Goal: Transaction & Acquisition: Purchase product/service

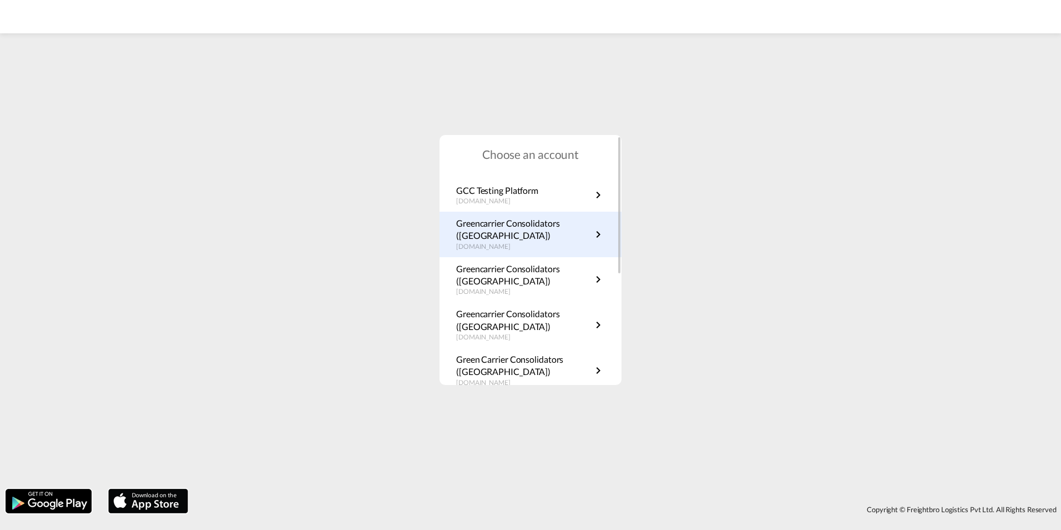
click at [553, 234] on p "Greencarrier Consolidators (Sweden)" at bounding box center [523, 229] width 135 height 25
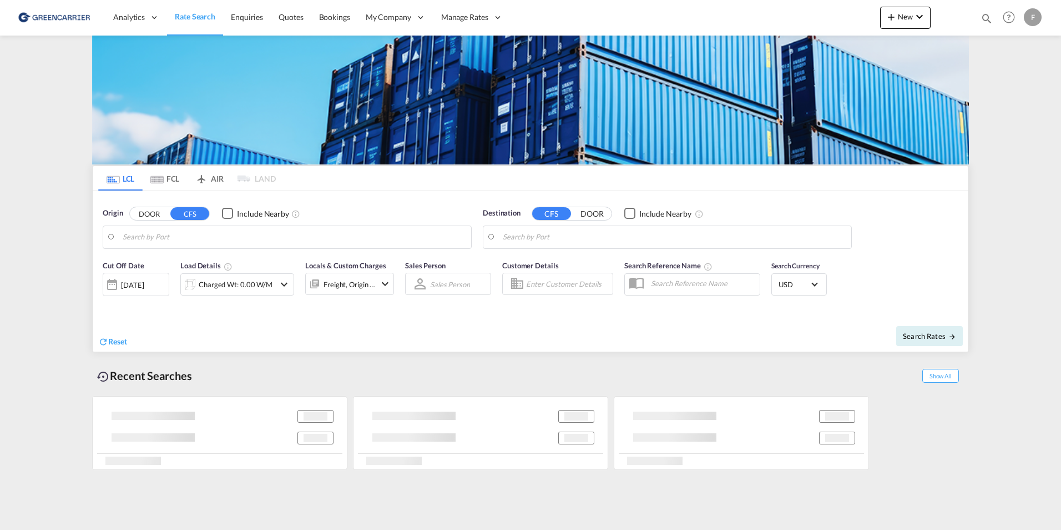
type input "Gothenburg (Goteborg), SEGOT"
type input "Shanghai, SH, CNSHA"
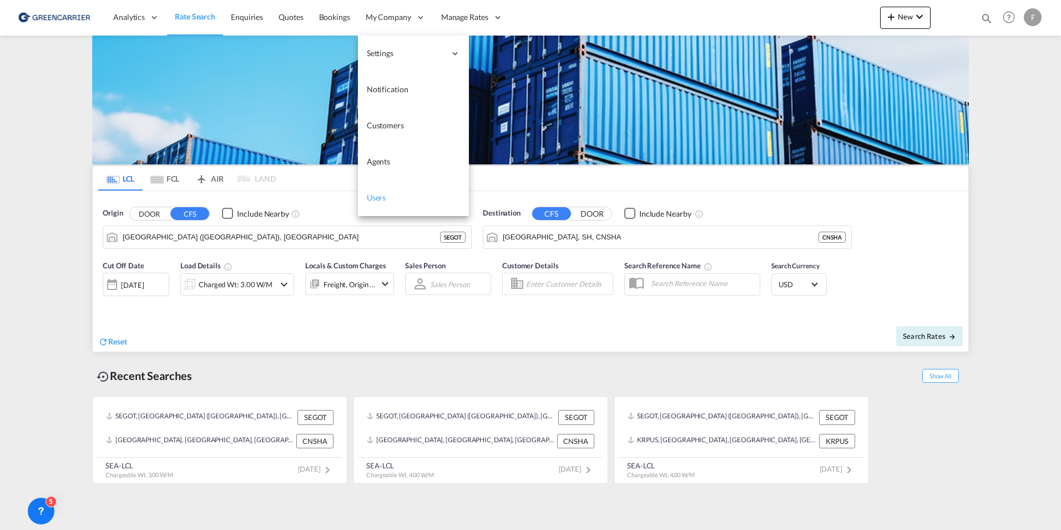
click at [386, 198] on link "Users" at bounding box center [413, 198] width 111 height 36
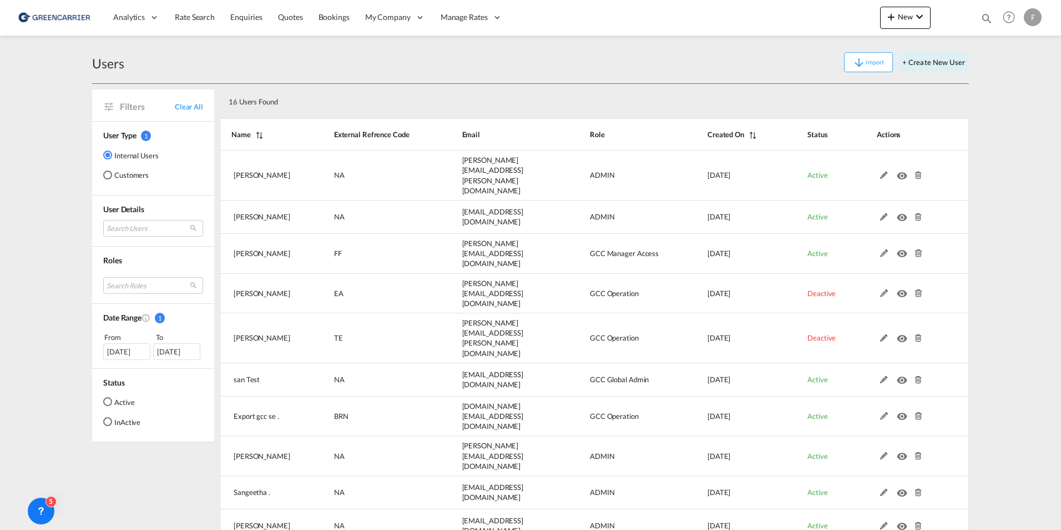
click at [122, 404] on md-radio-button "Active" at bounding box center [121, 401] width 37 height 11
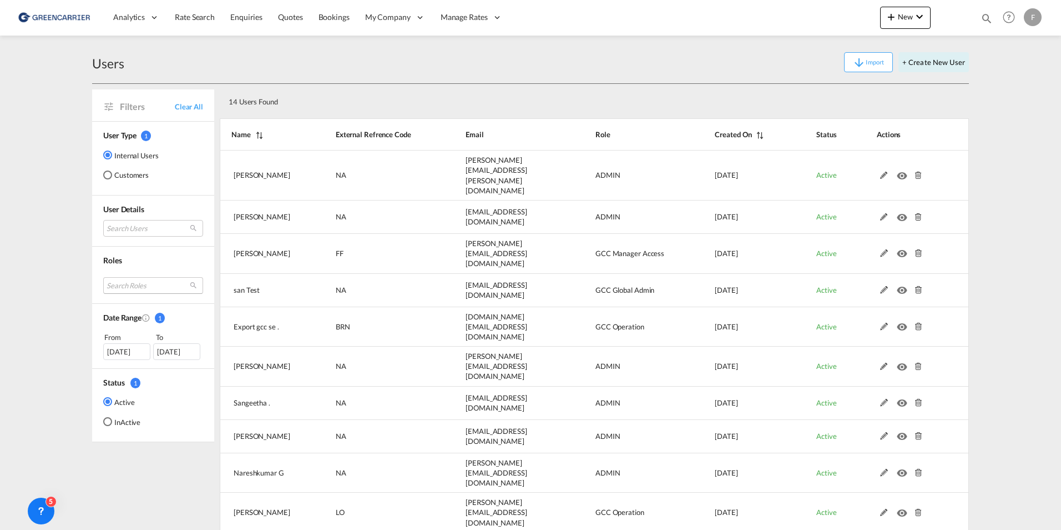
click at [140, 283] on md-select "Search Roles essentials admin sales coordinator gcc manager access essentials m…" at bounding box center [153, 285] width 100 height 17
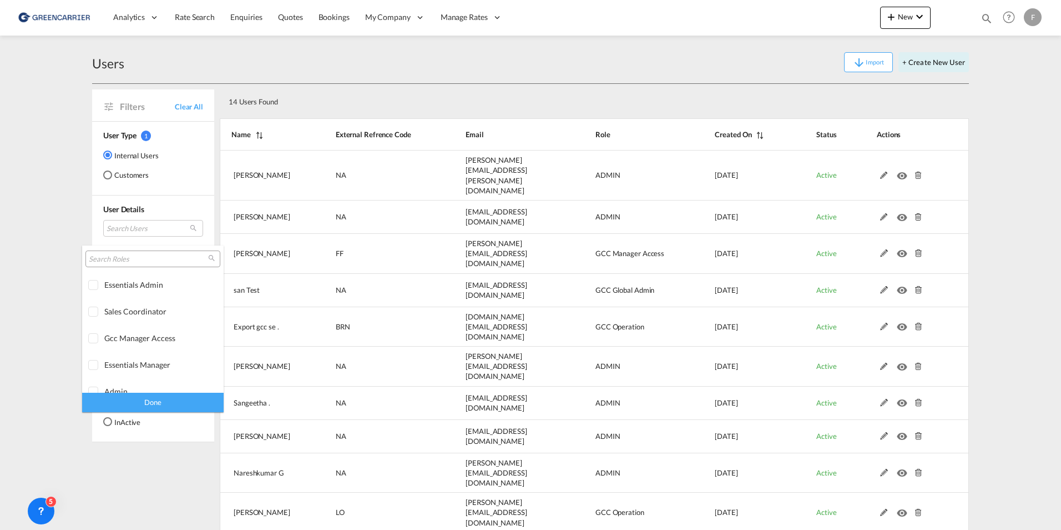
drag, startPoint x: 146, startPoint y: 222, endPoint x: 147, endPoint y: 230, distance: 8.3
click at [146, 225] on md-backdrop at bounding box center [530, 265] width 1061 height 530
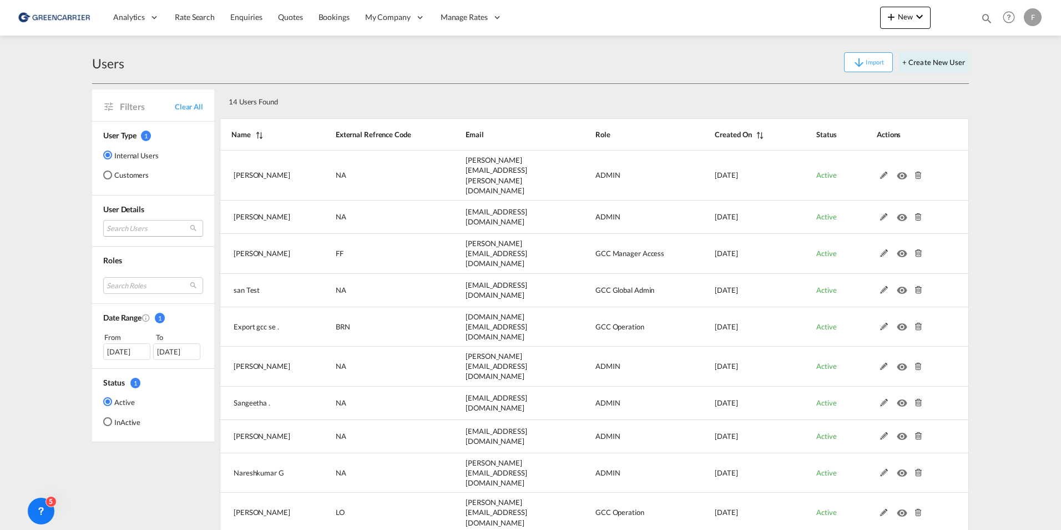
click at [147, 231] on md-select "Search Users saranya K saranya.kothandan@freightfy.com dinesh Kumar dinesh.kuma…" at bounding box center [153, 228] width 100 height 17
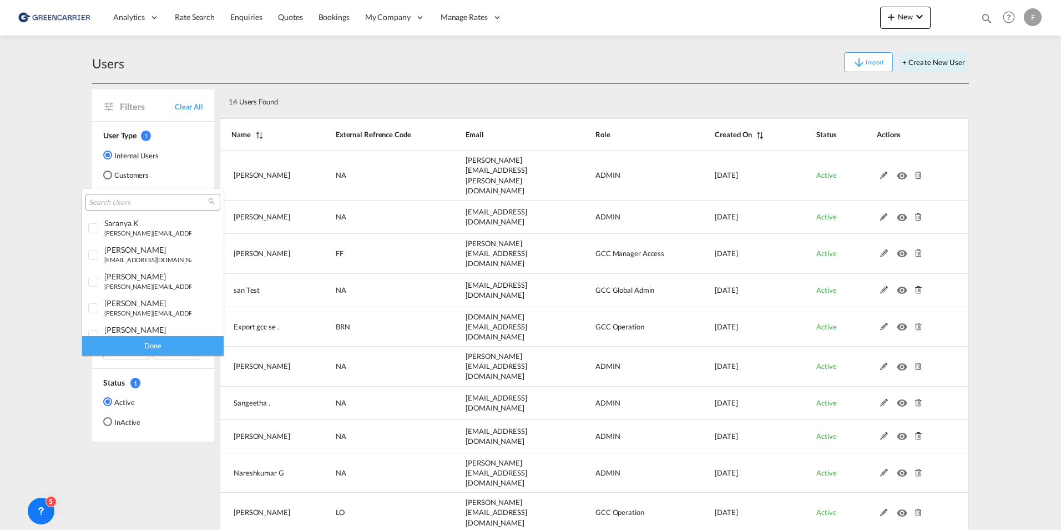
type md-option "[object Object]"
click at [145, 195] on div at bounding box center [152, 202] width 135 height 17
click at [145, 200] on input "search" at bounding box center [148, 203] width 119 height 10
type input "greenc"
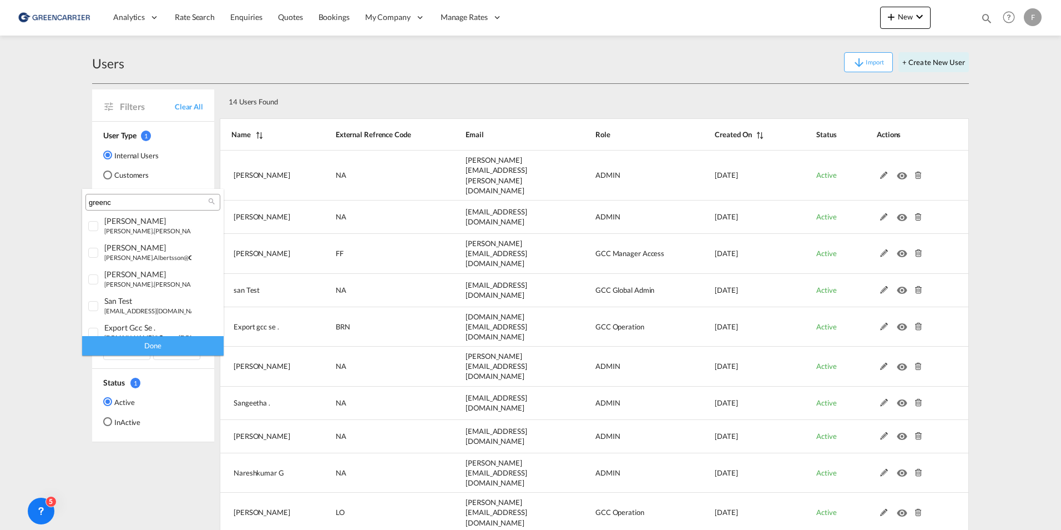
click at [43, 164] on md-backdrop at bounding box center [530, 265] width 1061 height 530
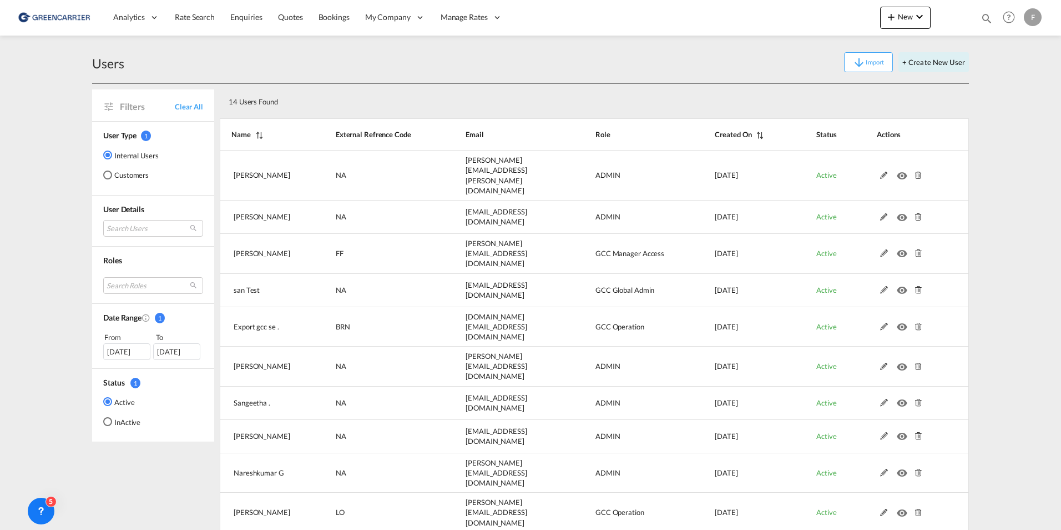
click at [749, 67] on div "Import + Create New User" at bounding box center [546, 62] width 845 height 20
select select "25"
click at [464, 80] on div "Users Import + Create New User" at bounding box center [530, 62] width 877 height 43
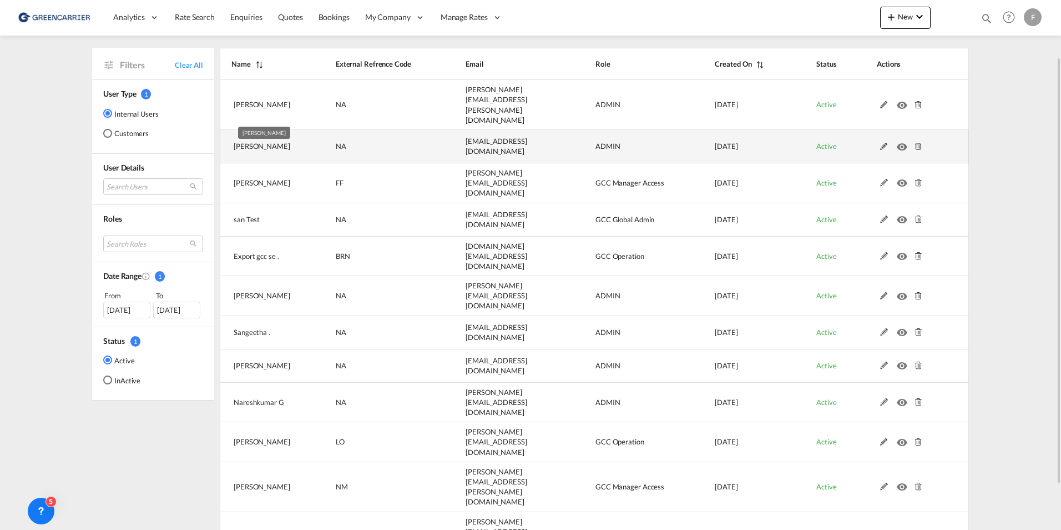
scroll to position [0, 0]
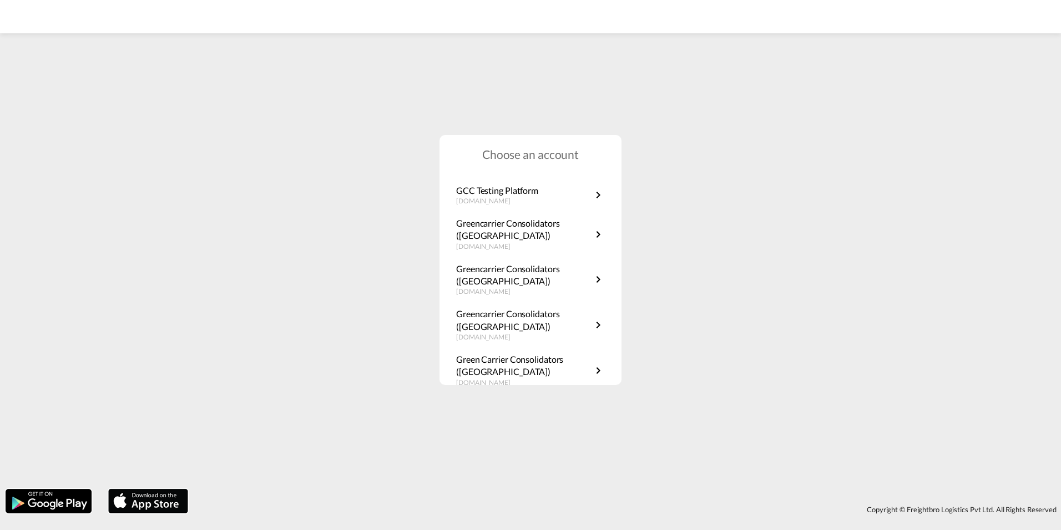
scroll to position [200, 0]
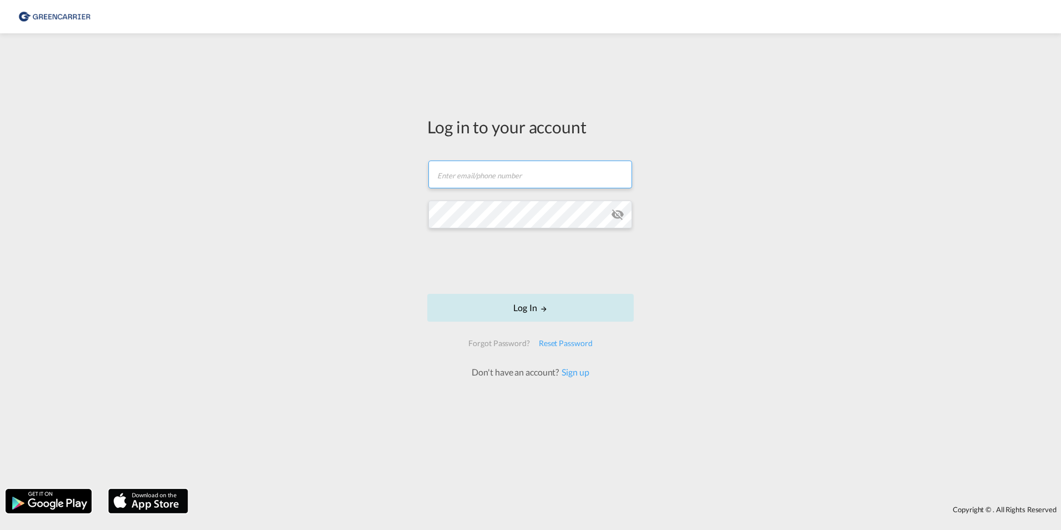
type input "[PERSON_NAME][EMAIL_ADDRESS][DOMAIN_NAME]"
click at [495, 306] on button "Log In" at bounding box center [530, 308] width 207 height 28
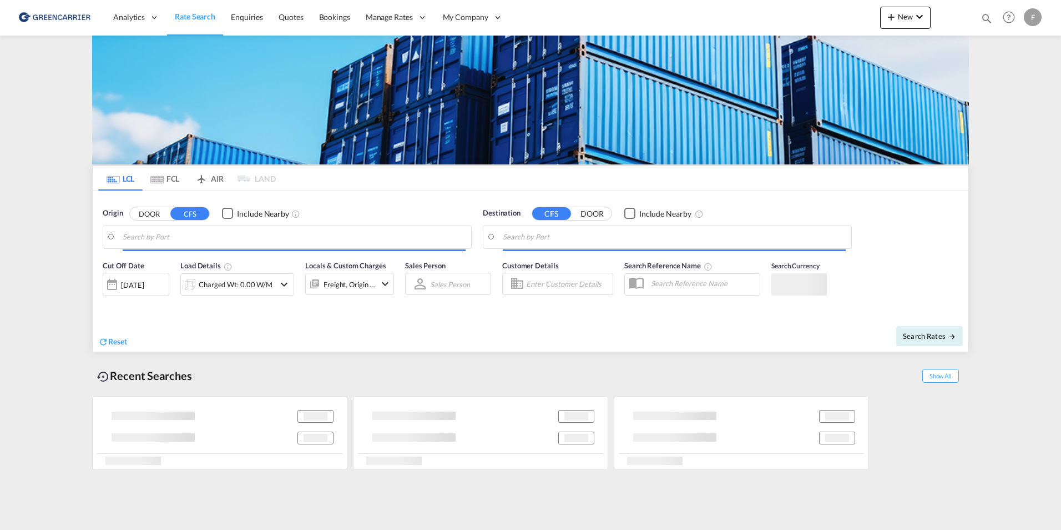
type input "New York, NY, USNYC"
type input "[GEOGRAPHIC_DATA], SH, CNSHA"
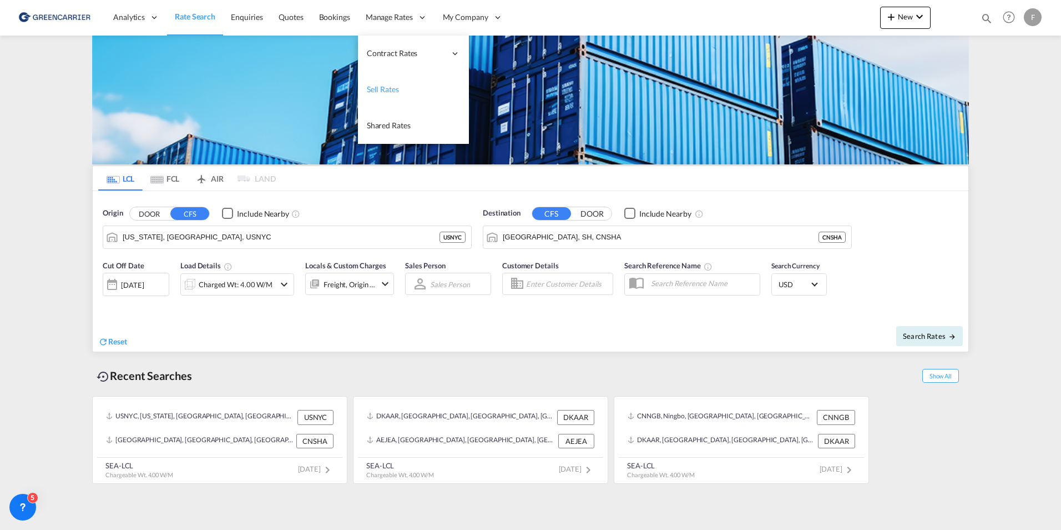
click at [390, 87] on span "Sell Rates" at bounding box center [383, 88] width 32 height 9
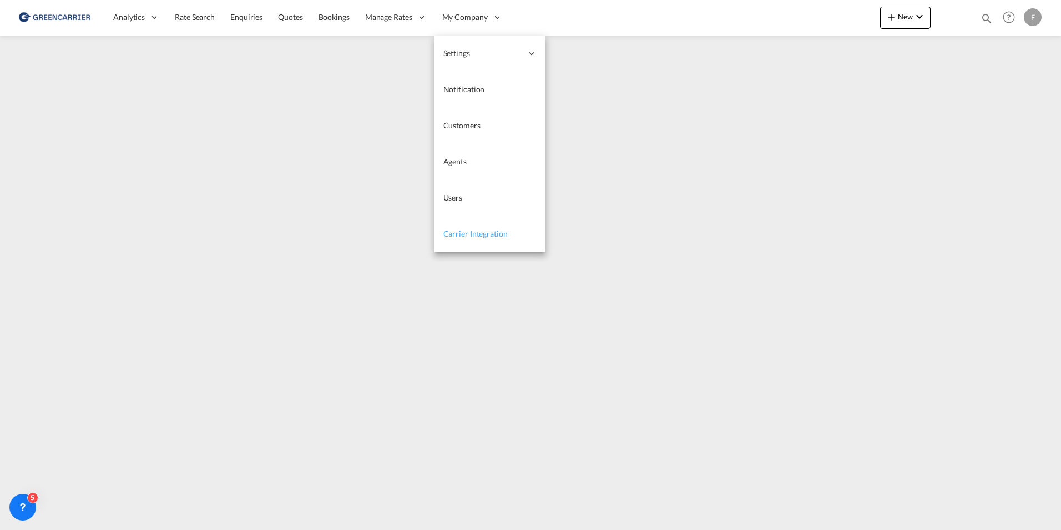
click at [467, 234] on span "Carrier Integration" at bounding box center [476, 233] width 64 height 9
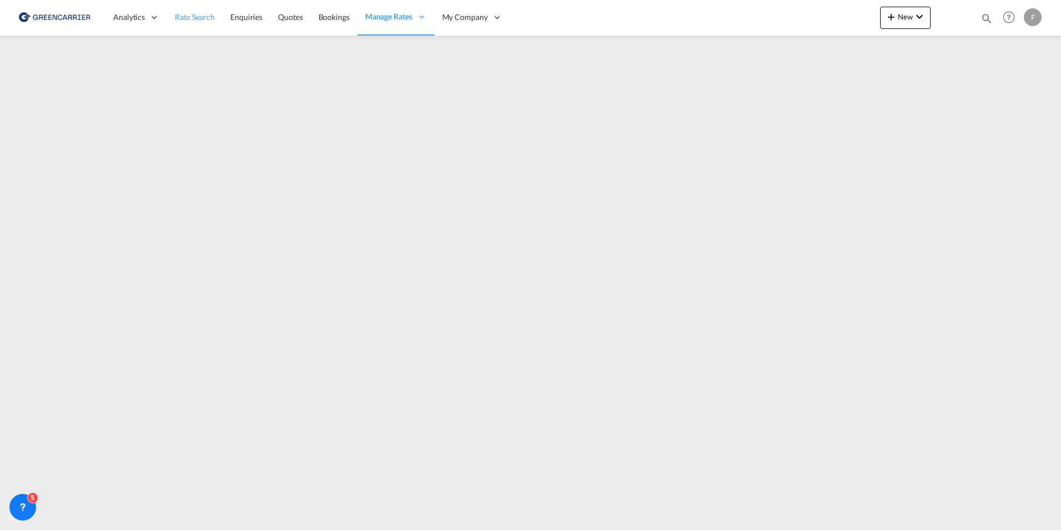
click at [184, 17] on span "Rate Search" at bounding box center [195, 16] width 40 height 9
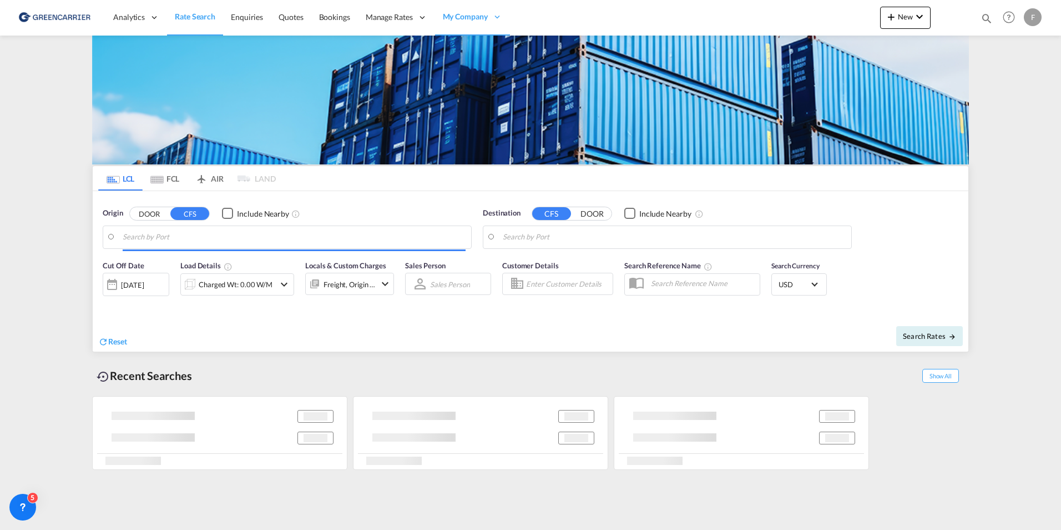
type input "New York, NY, USNYC"
type input "Shanghai, SH, CNSHA"
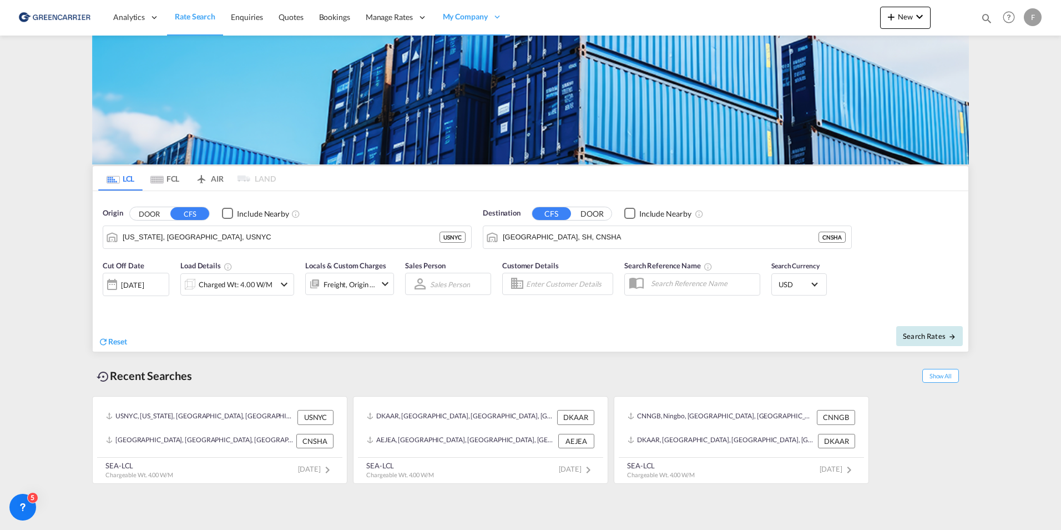
click at [929, 339] on span "Search Rates" at bounding box center [929, 335] width 53 height 9
type input "USNYC to CNSHA / 17 Sep 2025"
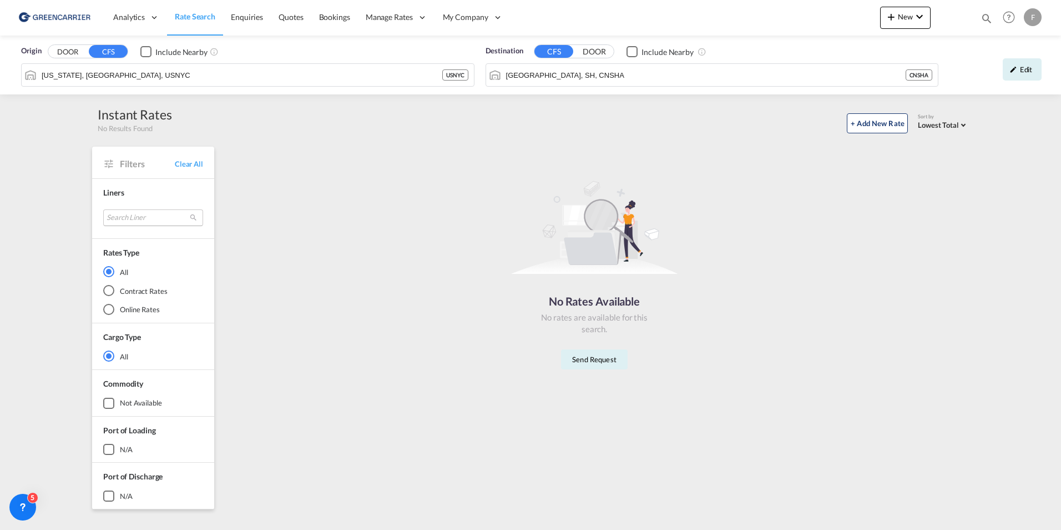
click at [157, 220] on md-select "Search Liner greencarrier consolidators Done" at bounding box center [153, 217] width 100 height 17
click at [1017, 68] on md-backdrop at bounding box center [530, 265] width 1061 height 530
click at [1026, 71] on div "Edit" at bounding box center [1022, 69] width 39 height 22
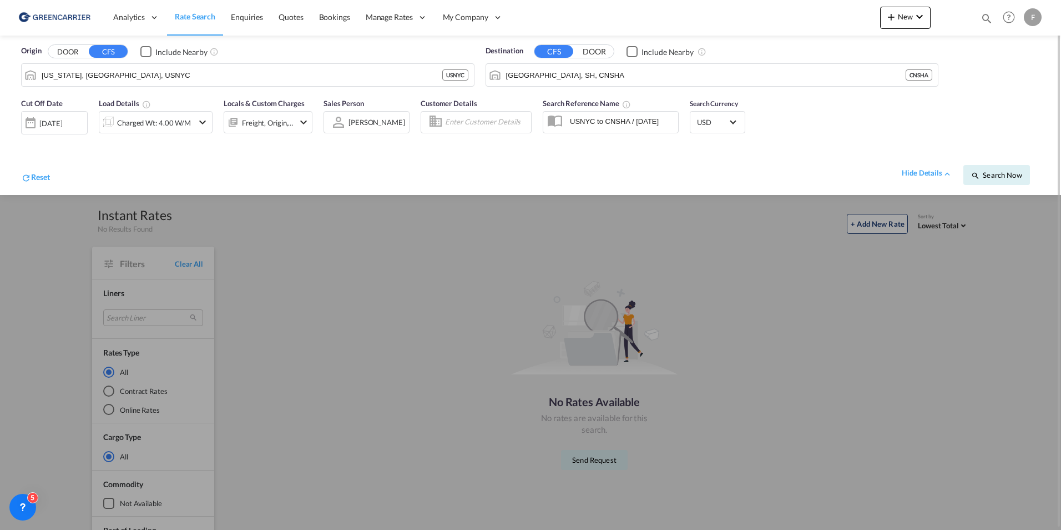
click at [47, 323] on div at bounding box center [530, 265] width 1061 height 530
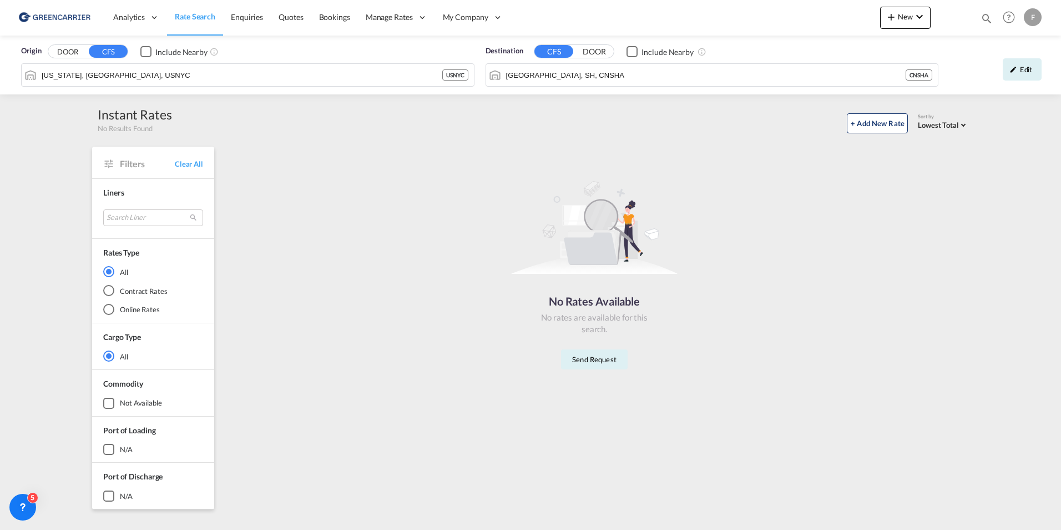
click at [199, 19] on span "Rate Search" at bounding box center [195, 16] width 41 height 9
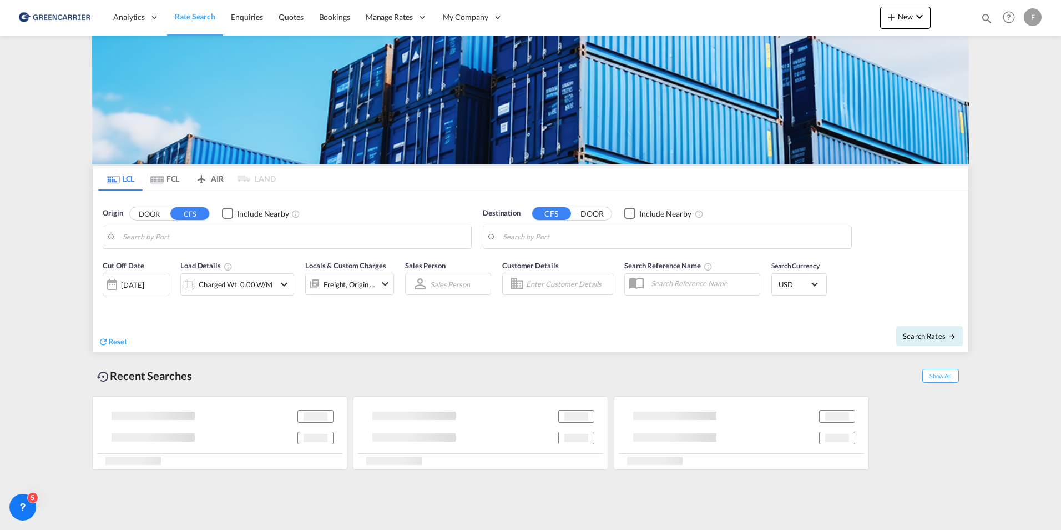
type input "New York, NY, USNYC"
type input "Shanghai, SH, CNSHA"
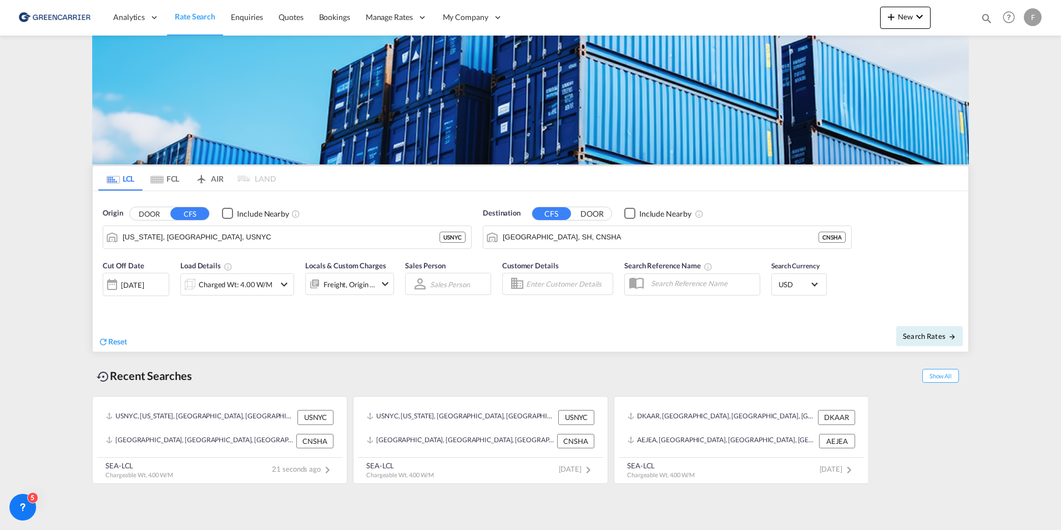
click at [168, 175] on md-tab-item "FCL" at bounding box center [165, 178] width 44 height 24
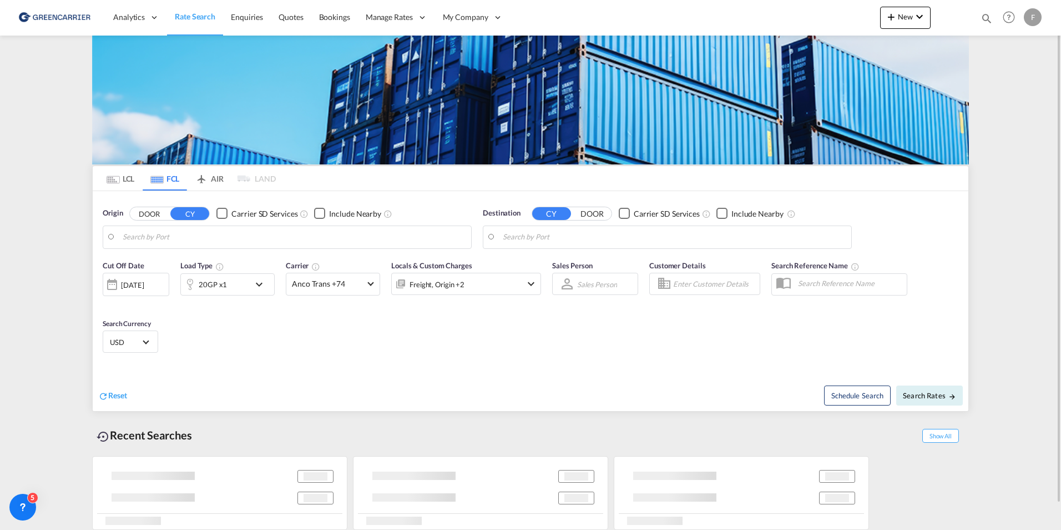
type input "Hamburg, DEHAM"
type input "Shanghai, CNSHA"
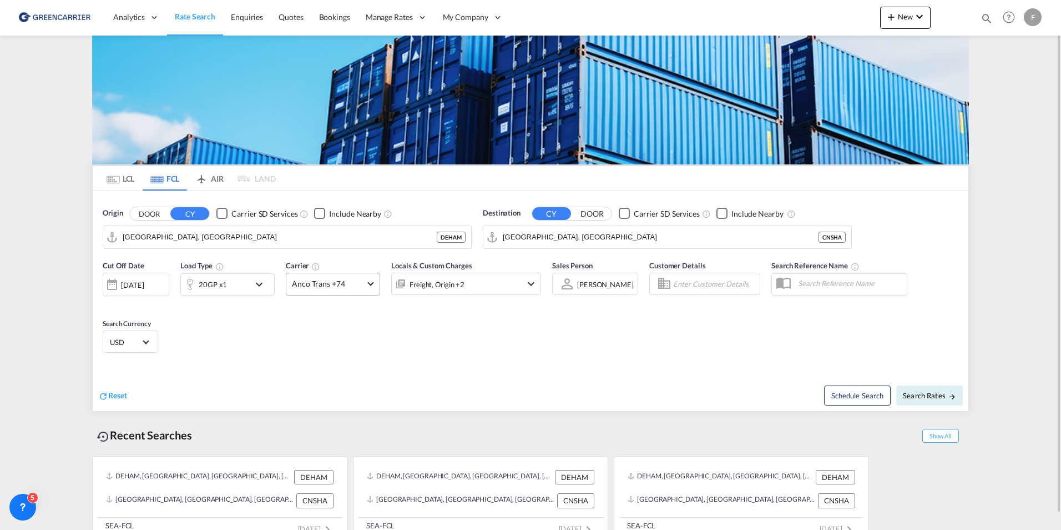
click at [351, 287] on span "Anco Trans +74" at bounding box center [328, 283] width 72 height 11
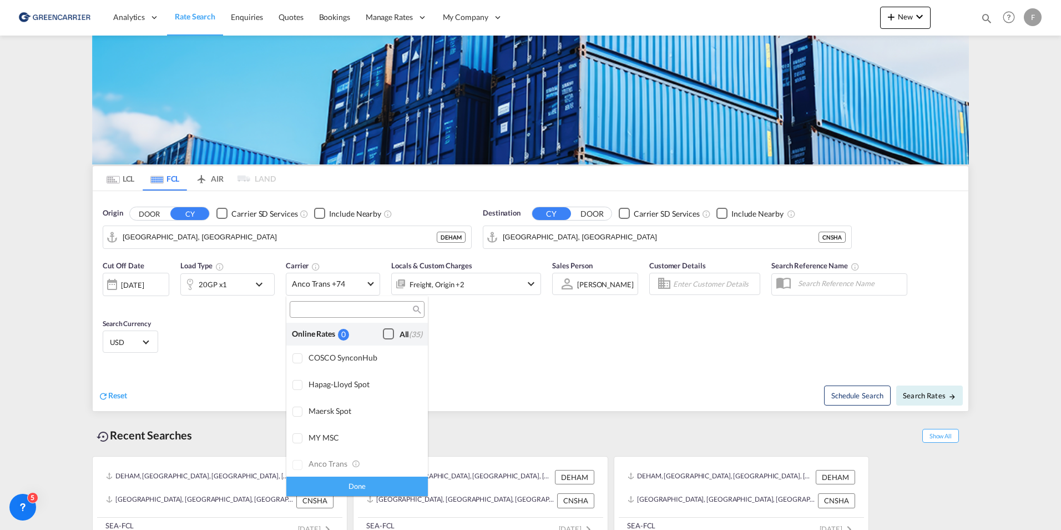
click at [383, 336] on div "Checkbox No Ink" at bounding box center [388, 333] width 11 height 11
click at [383, 334] on div "Checkbox No Ink" at bounding box center [388, 333] width 11 height 11
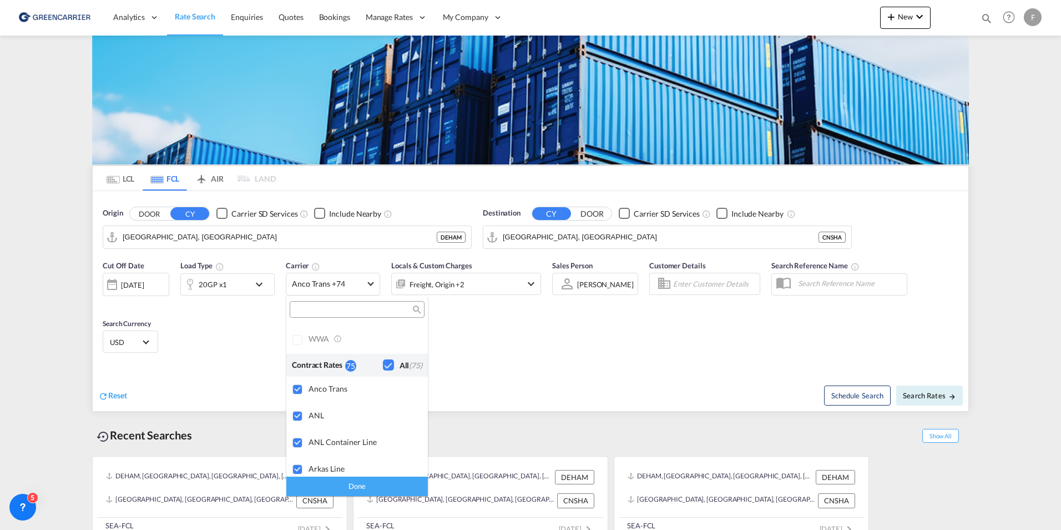
scroll to position [833, 0]
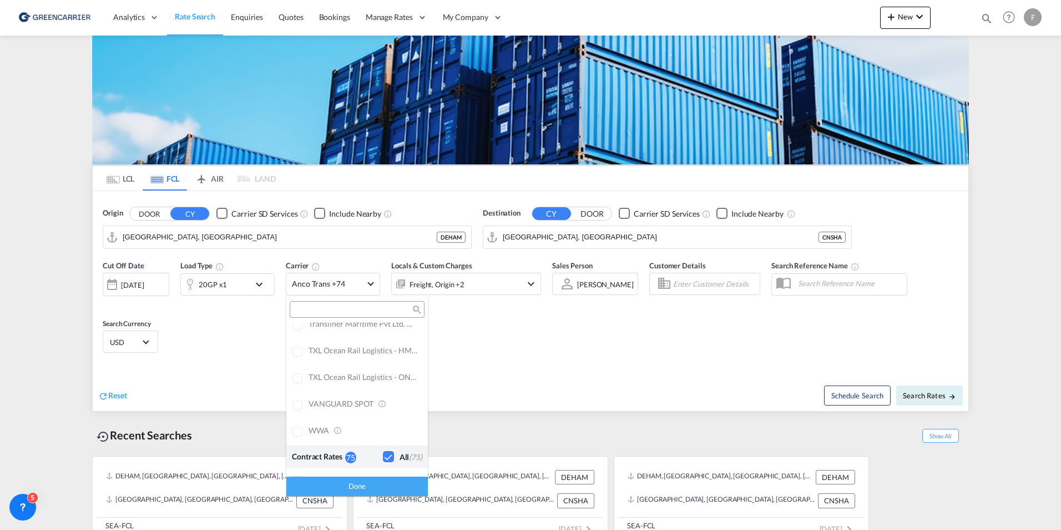
click at [383, 454] on div "Checkbox No Ink" at bounding box center [388, 456] width 11 height 11
drag, startPoint x: 329, startPoint y: 302, endPoint x: 328, endPoint y: 309, distance: 7.2
click at [328, 302] on div at bounding box center [357, 309] width 135 height 17
click at [328, 310] on input "search" at bounding box center [352, 310] width 119 height 10
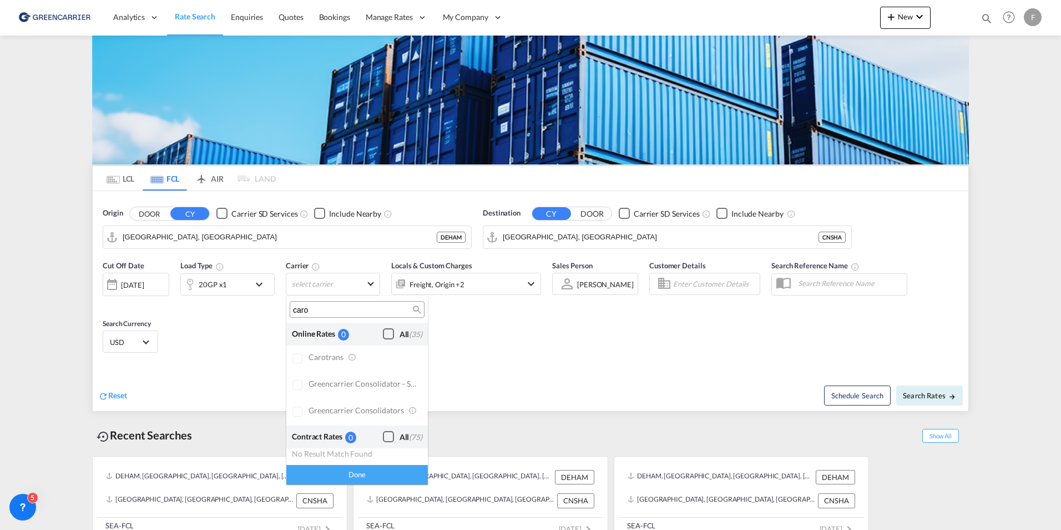
scroll to position [0, 0]
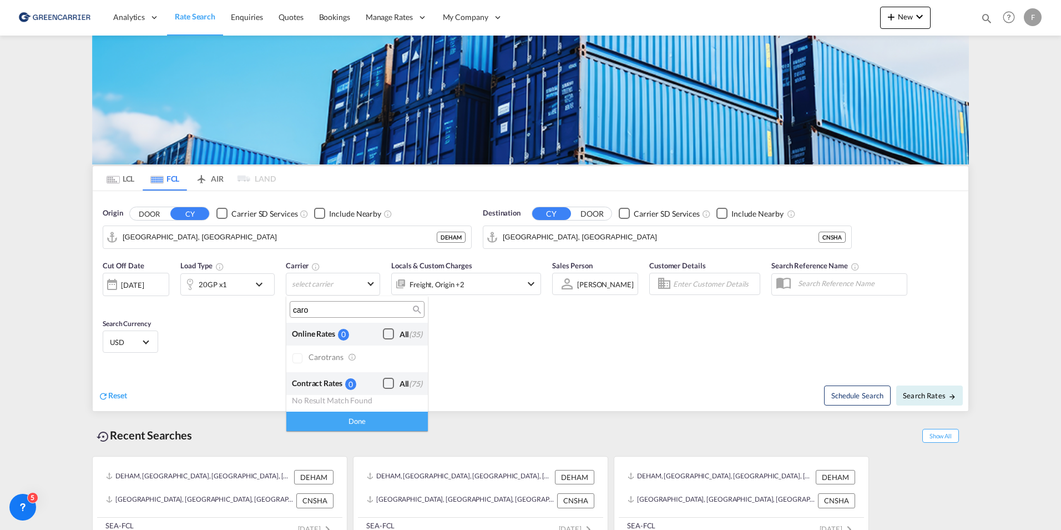
type input "caro"
click at [239, 335] on md-backdrop at bounding box center [530, 265] width 1061 height 530
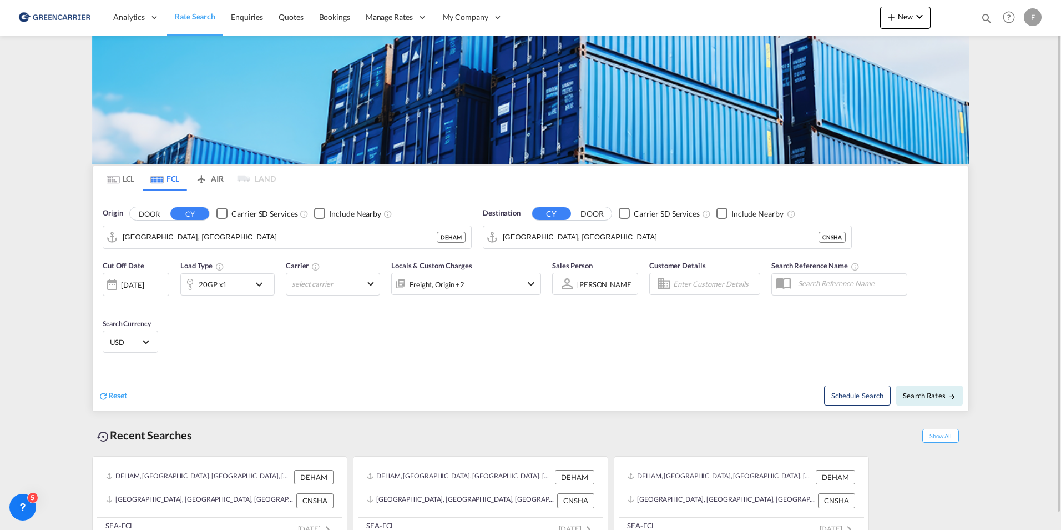
click at [125, 180] on md-tab-item "LCL" at bounding box center [120, 178] width 44 height 24
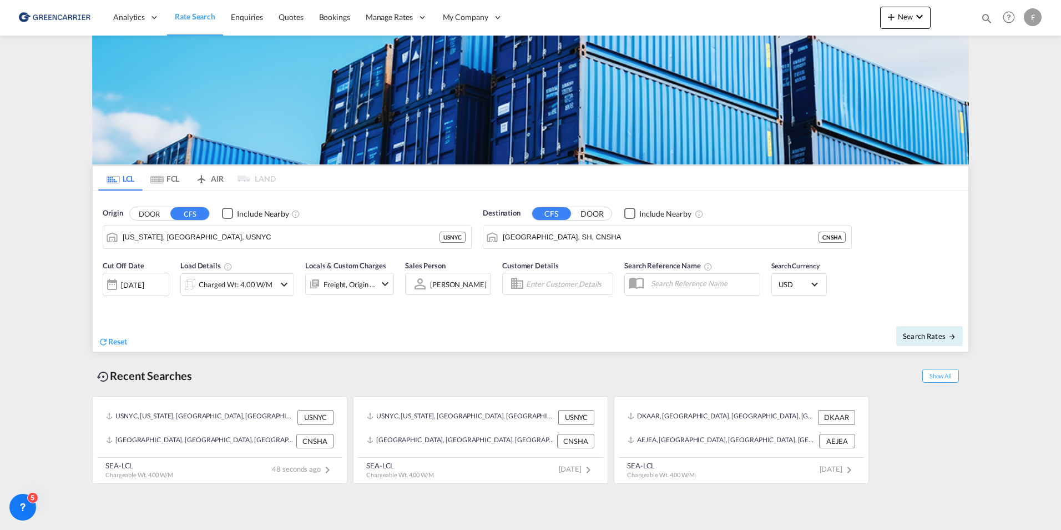
click at [455, 289] on span "[PERSON_NAME]" at bounding box center [458, 284] width 57 height 10
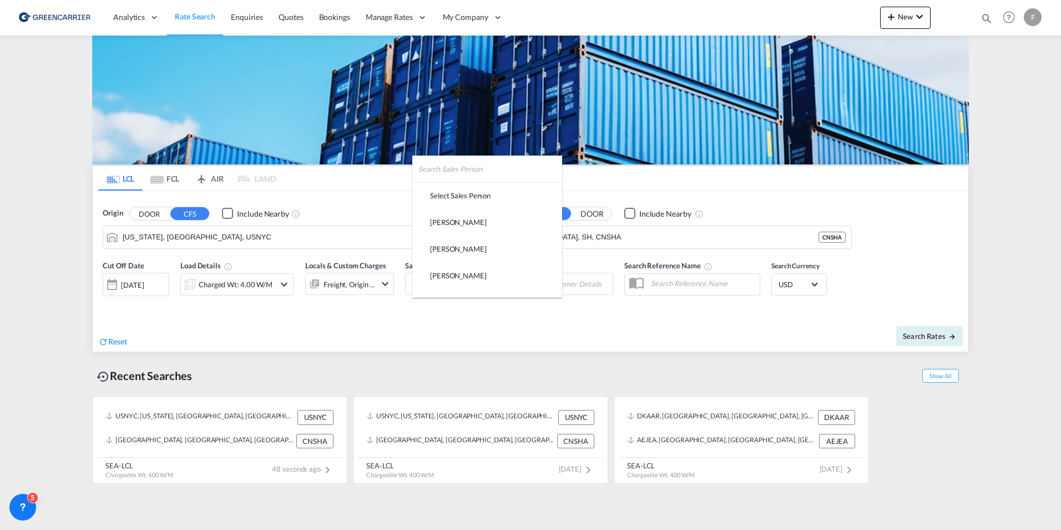
scroll to position [338, 0]
click at [355, 326] on md-backdrop at bounding box center [530, 265] width 1061 height 530
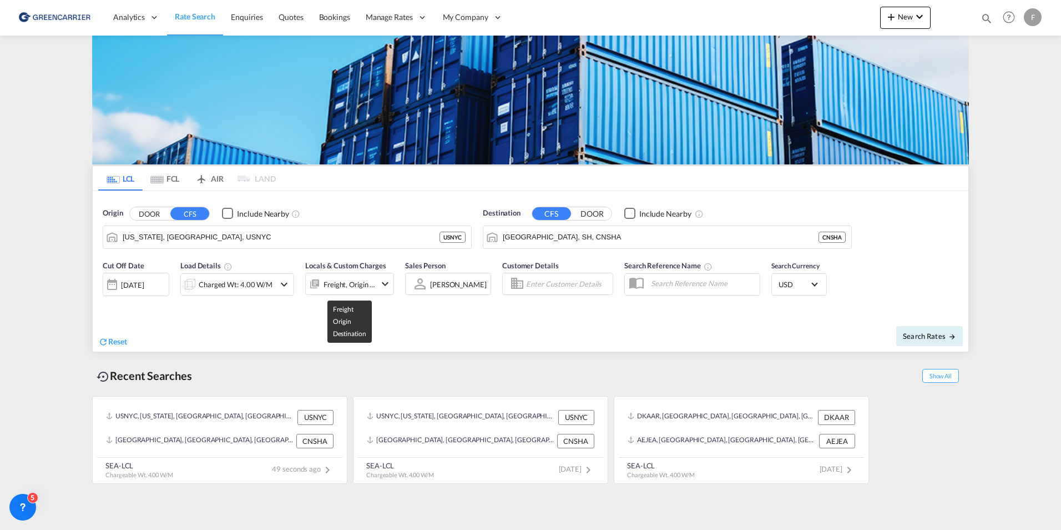
click at [351, 284] on div "Freight, Origin +1" at bounding box center [350, 284] width 52 height 16
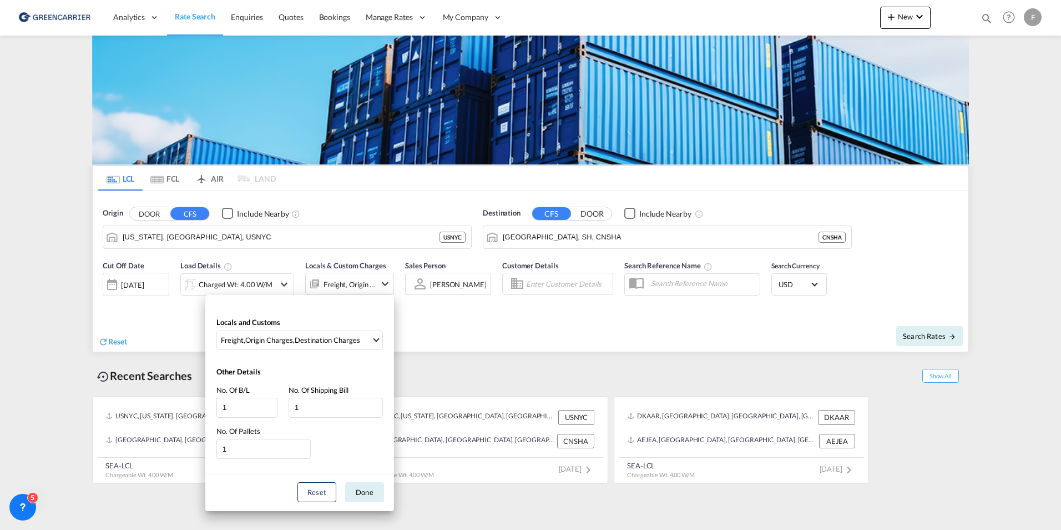
click at [492, 338] on div "Locals and Customs Freight , Origin Charges , Destination Charges Clear All Sel…" at bounding box center [530, 265] width 1061 height 530
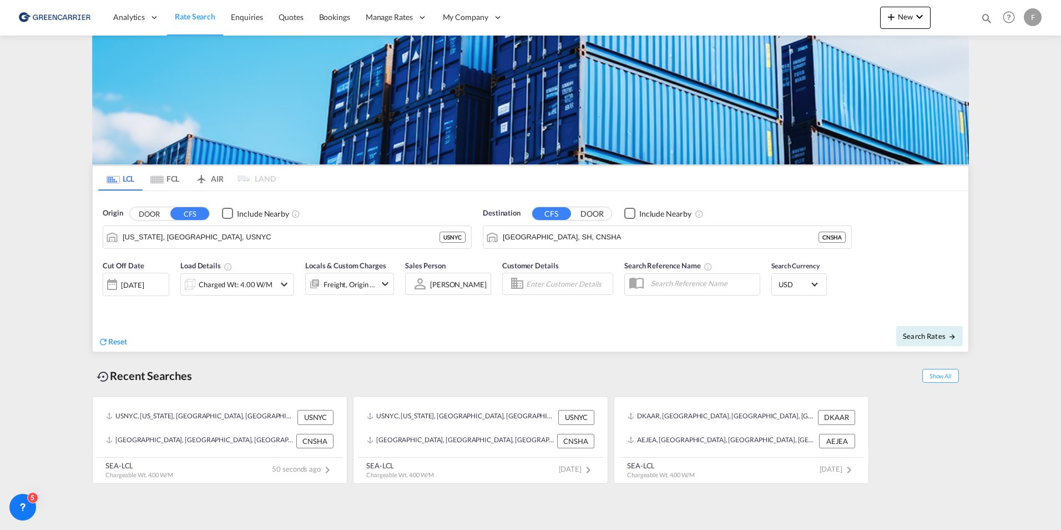
click at [249, 290] on div "Charged Wt: 4.00 W/M" at bounding box center [236, 284] width 74 height 16
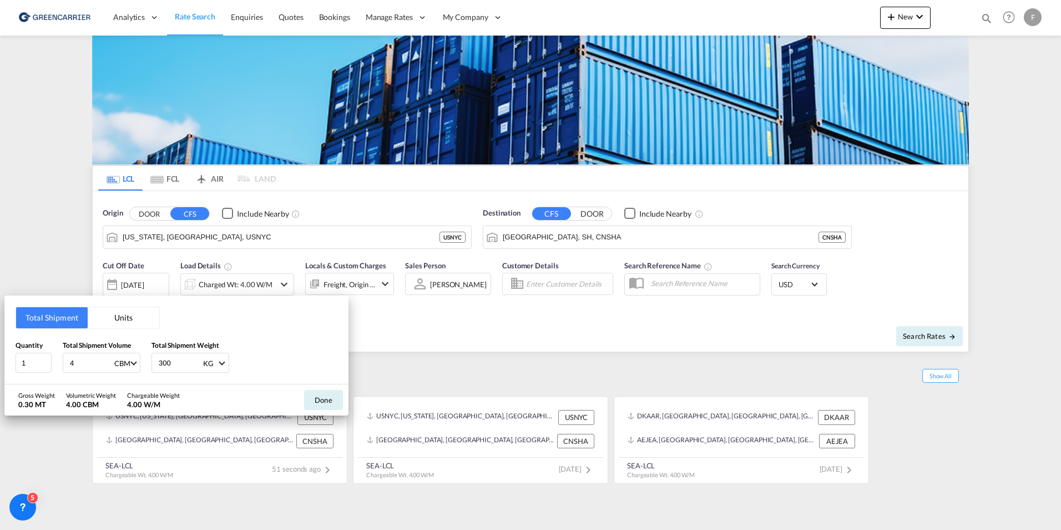
drag, startPoint x: 502, startPoint y: 314, endPoint x: 330, endPoint y: 318, distance: 172.7
click at [502, 315] on div "Total Shipment Units Quantity 1 Total Shipment Volume 4 CBM CBM CFT Total Shipm…" at bounding box center [530, 265] width 1061 height 530
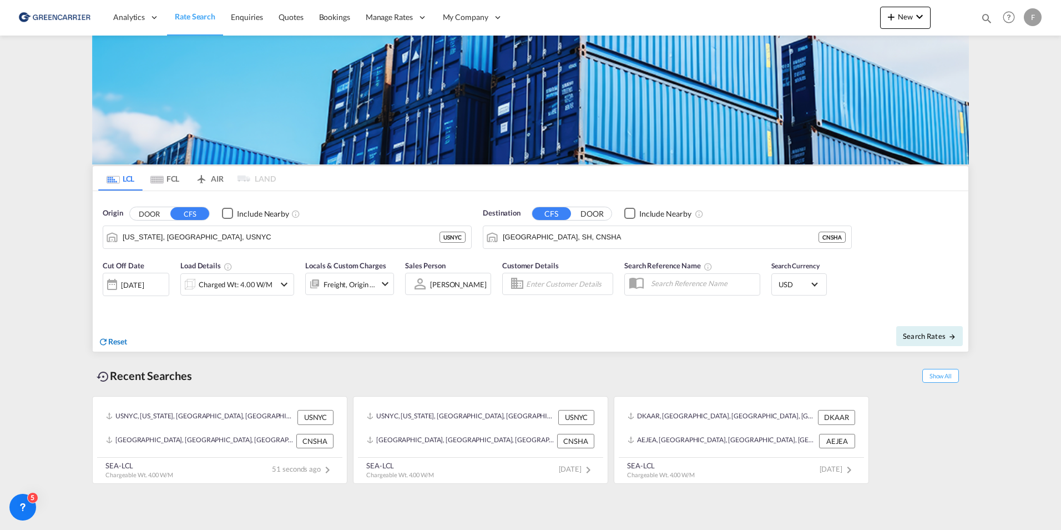
click at [105, 340] on md-icon "icon-refresh" at bounding box center [103, 341] width 10 height 10
click at [937, 381] on span "Show All" at bounding box center [941, 376] width 37 height 14
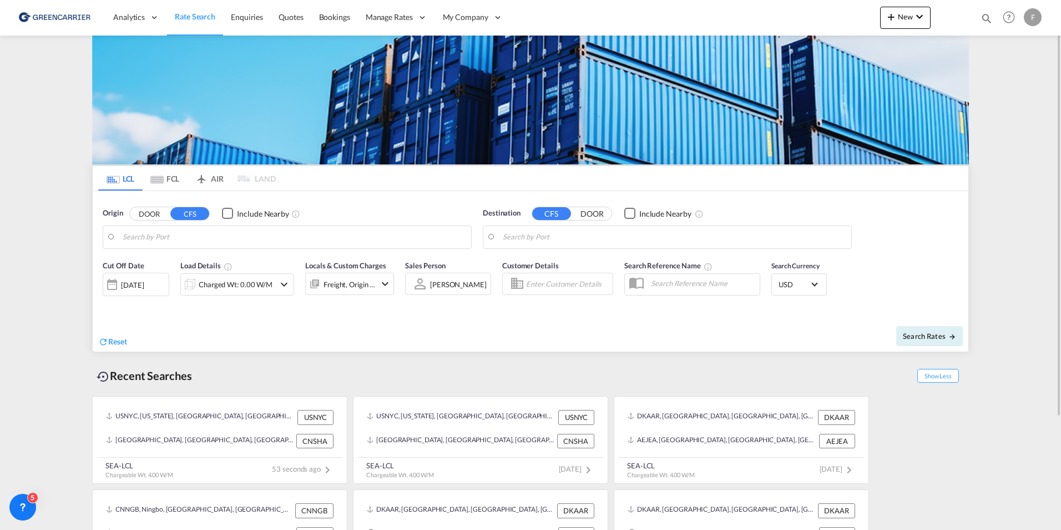
scroll to position [143, 0]
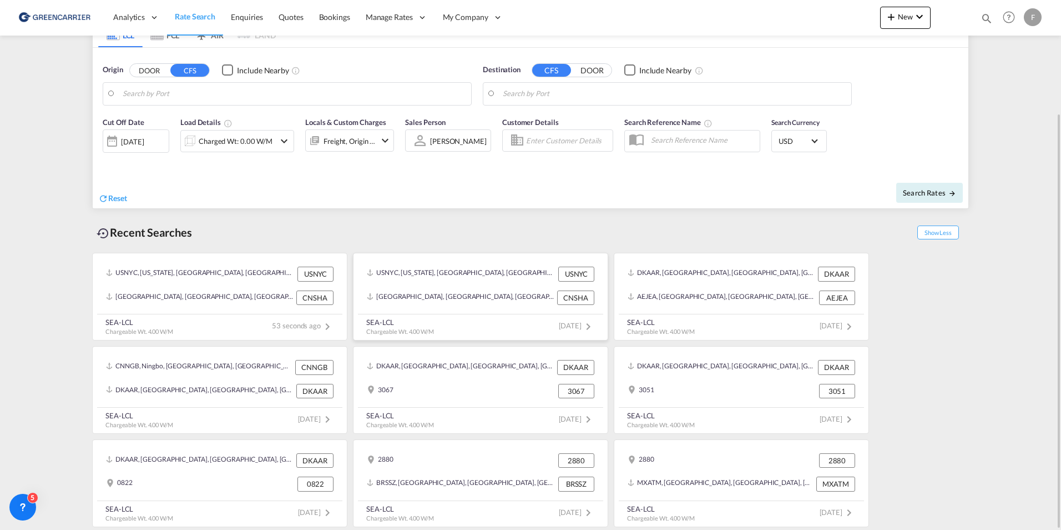
click at [591, 326] on md-icon "icon-chevron-right" at bounding box center [588, 326] width 13 height 13
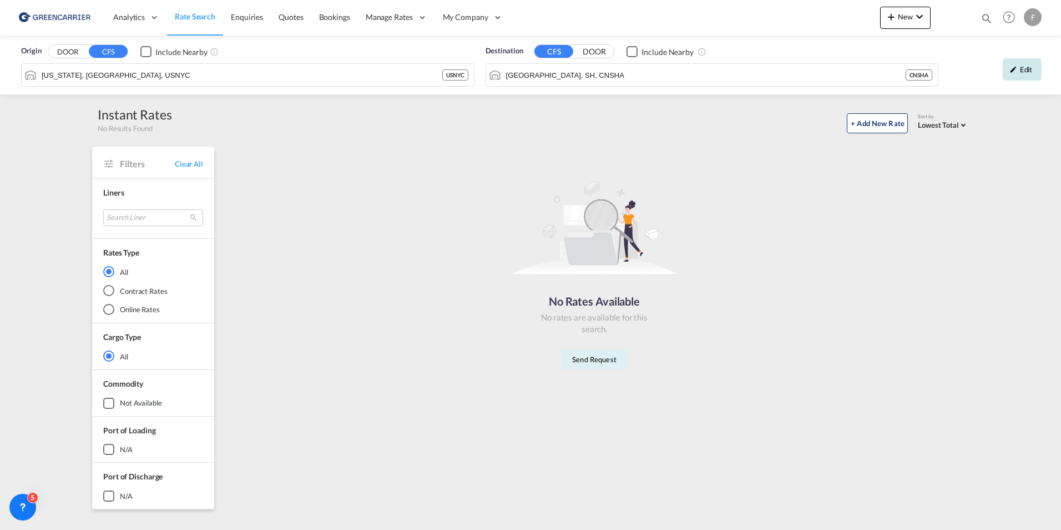
click at [1013, 71] on md-icon "icon-pencil" at bounding box center [1014, 70] width 8 height 8
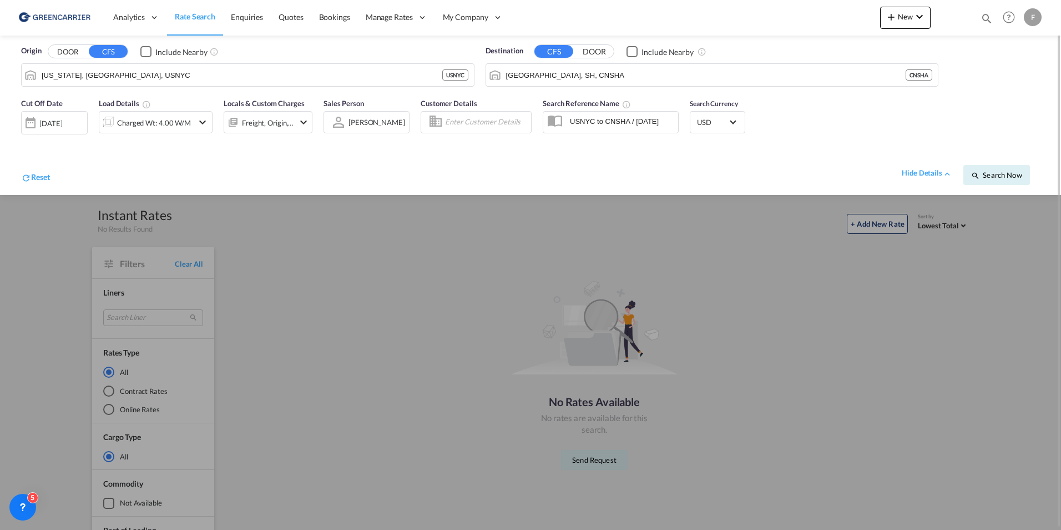
click at [1025, 15] on div "F" at bounding box center [1033, 17] width 18 height 18
click at [1025, 54] on button "My Profile" at bounding box center [1020, 49] width 72 height 22
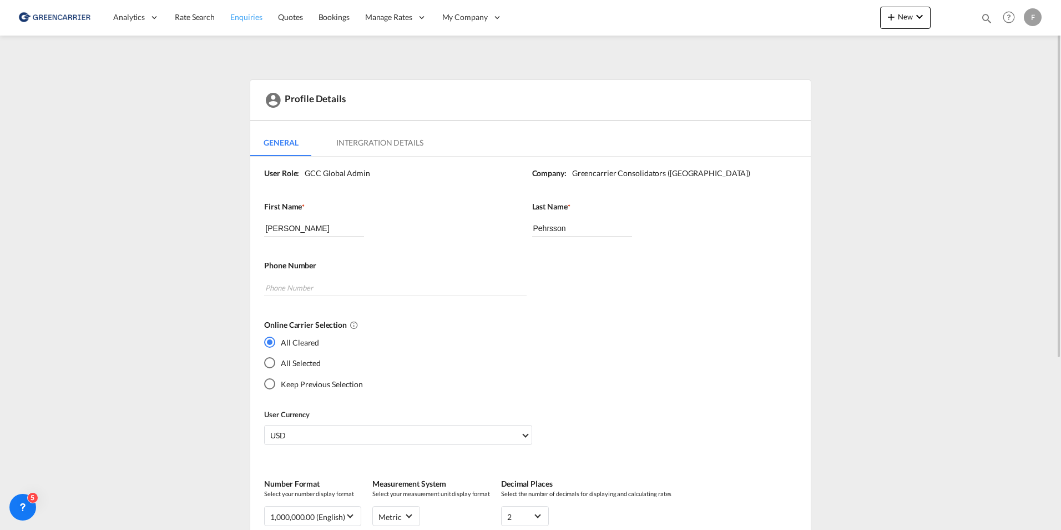
click at [264, 20] on link "Enquiries" at bounding box center [247, 17] width 48 height 36
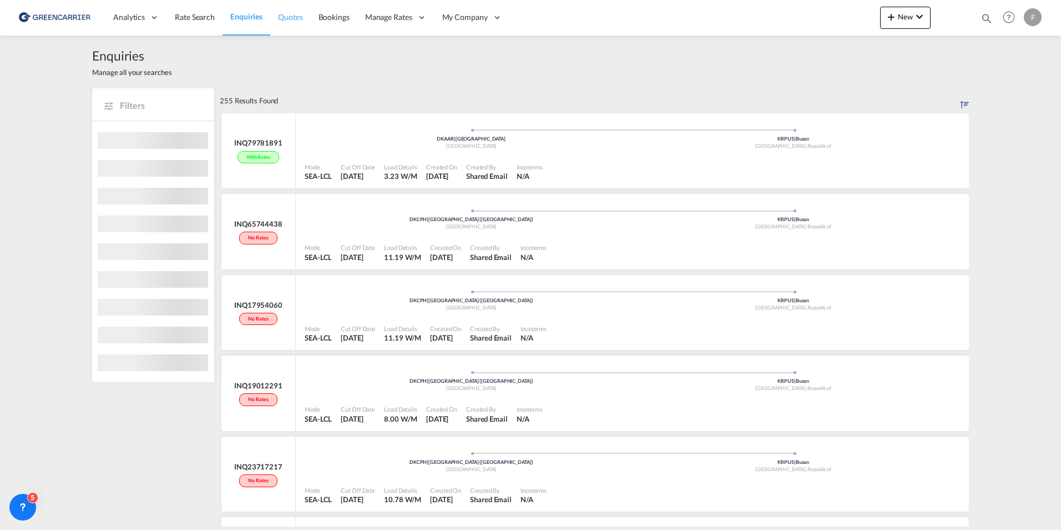
click at [293, 21] on span "Quotes" at bounding box center [290, 16] width 24 height 9
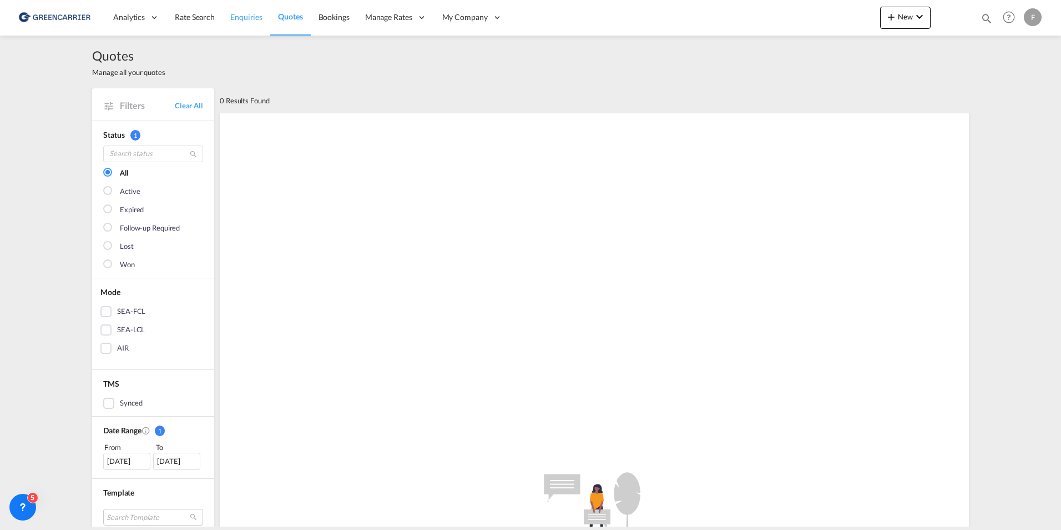
click at [244, 29] on link "Enquiries" at bounding box center [247, 17] width 48 height 36
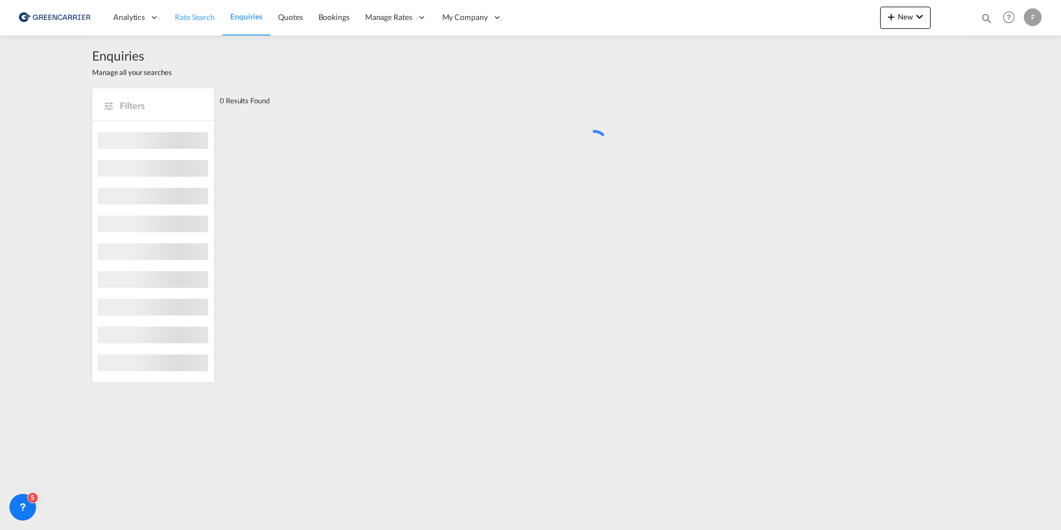
click at [212, 17] on span "Rate Search" at bounding box center [195, 16] width 40 height 9
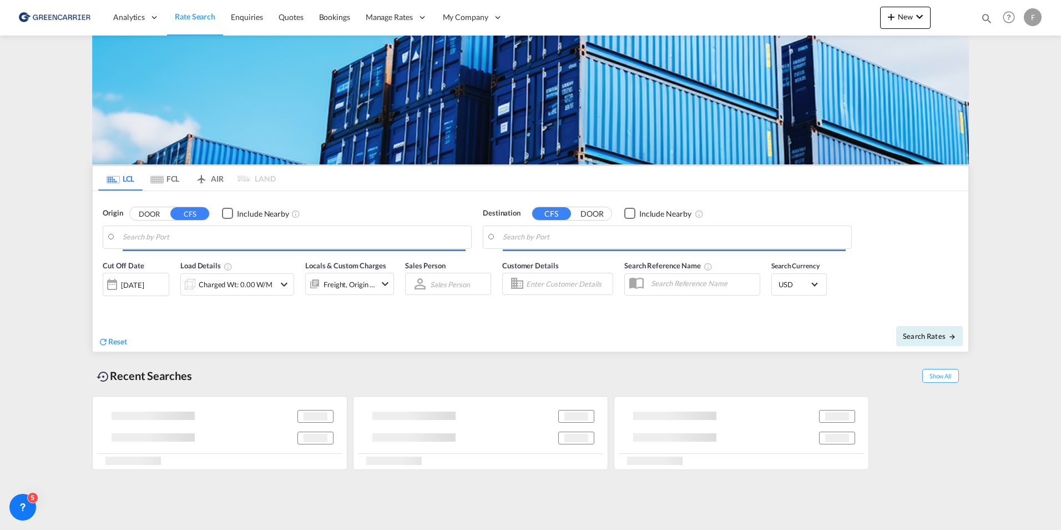
type input "New York, NY, USNYC"
type input "Shanghai, SH, CNSHA"
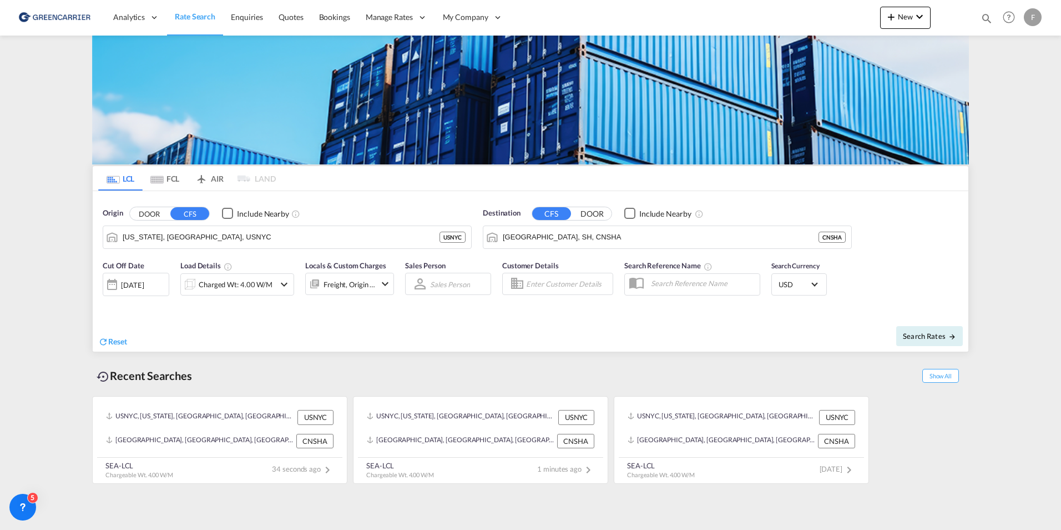
click at [148, 214] on button "DOOR" at bounding box center [149, 213] width 39 height 13
click at [596, 214] on button "DOOR" at bounding box center [592, 213] width 39 height 13
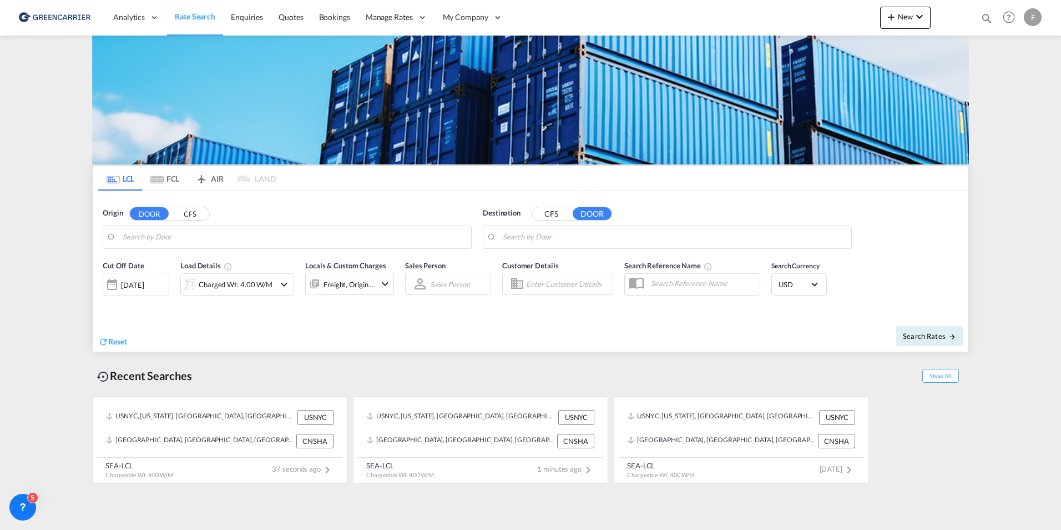
click at [183, 212] on button "CFS" at bounding box center [189, 213] width 39 height 13
click at [556, 213] on button "CFS" at bounding box center [551, 213] width 39 height 13
drag, startPoint x: 20, startPoint y: 504, endPoint x: 57, endPoint y: 399, distance: 110.8
click at [57, 399] on body "Analytics Reports Dashboard Rate Search Enquiries Quotes Bookings" at bounding box center [530, 265] width 1061 height 530
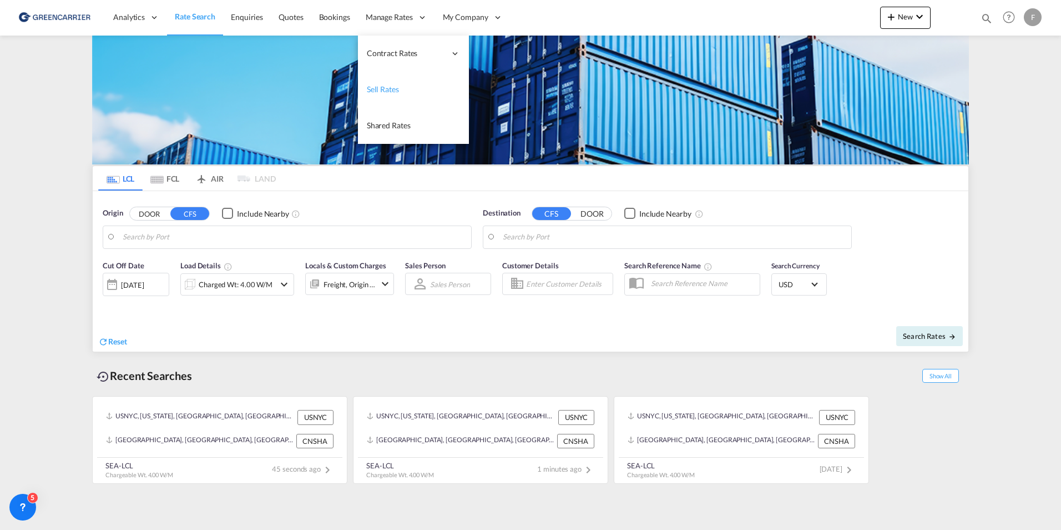
click at [386, 99] on link "Sell Rates" at bounding box center [413, 90] width 111 height 36
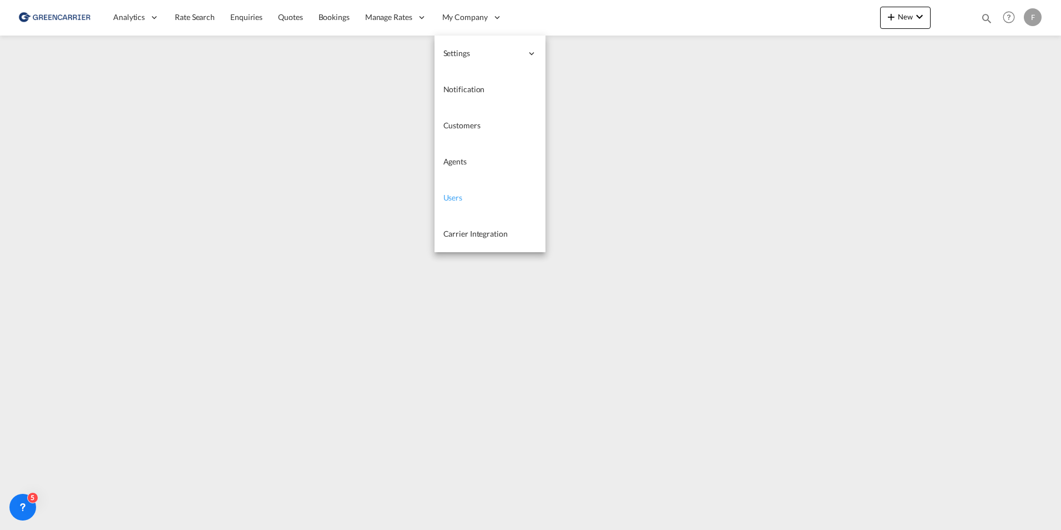
click at [457, 197] on span "Users" at bounding box center [453, 197] width 19 height 9
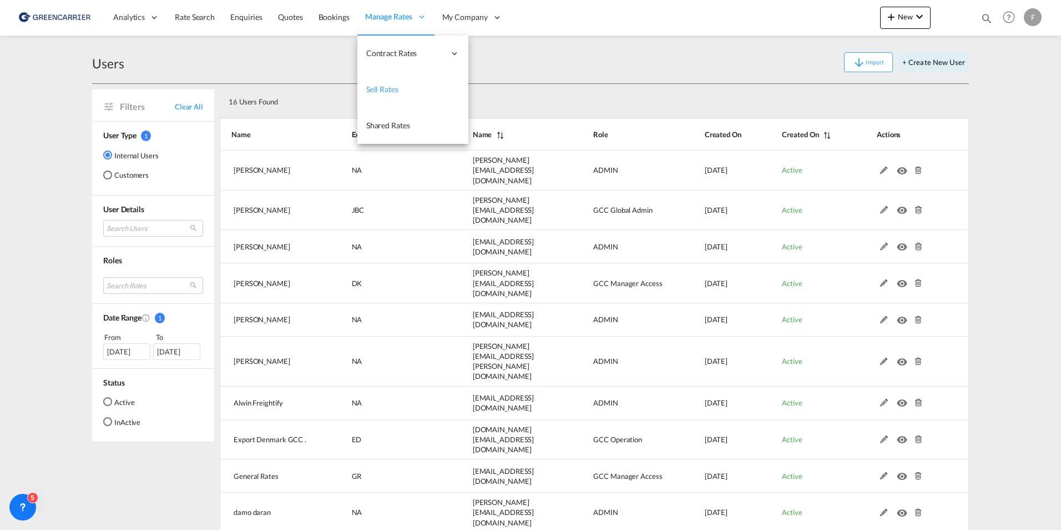
click at [405, 90] on link "Sell Rates" at bounding box center [413, 90] width 111 height 36
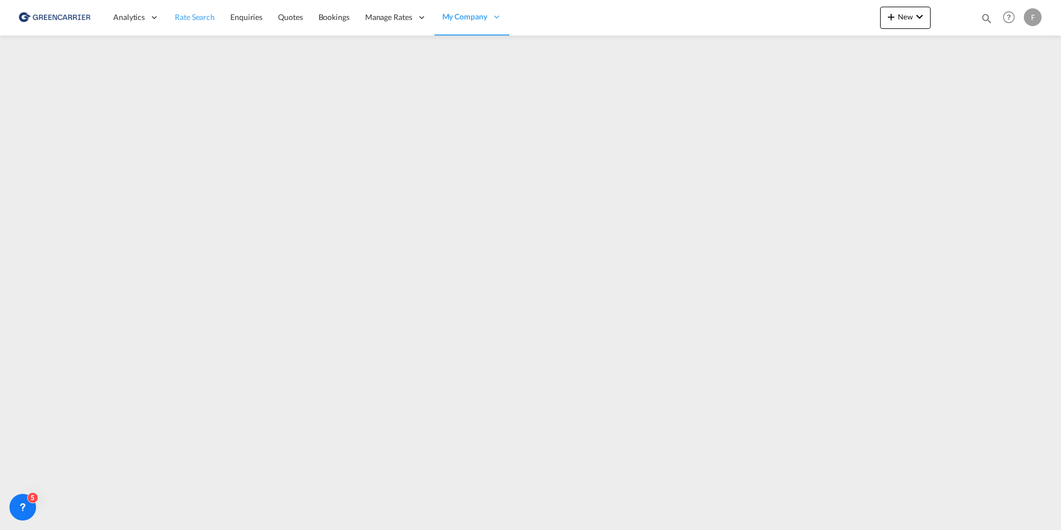
click at [193, 15] on span "Rate Search" at bounding box center [195, 16] width 40 height 9
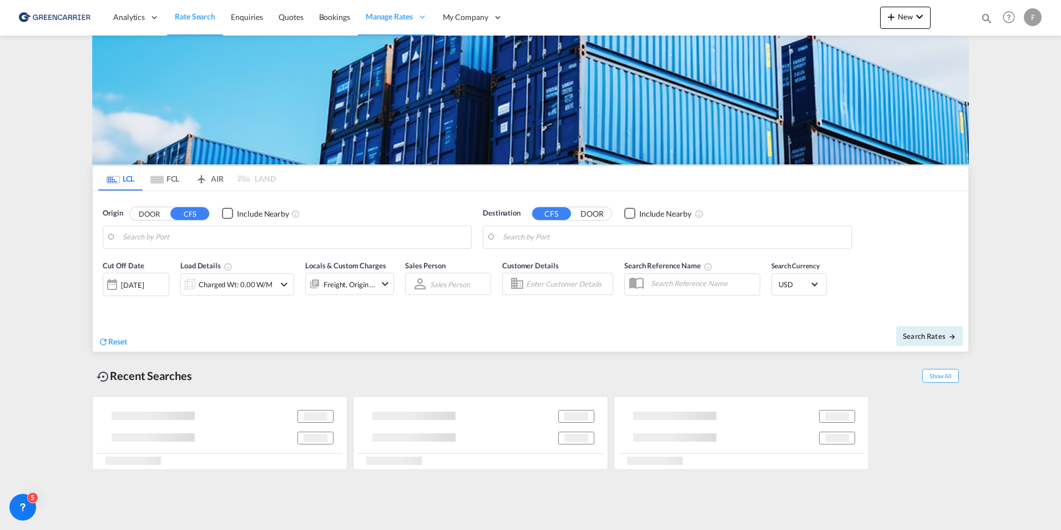
type input "New York, NY, USNYC"
type input "Shanghai, SH, CNSHA"
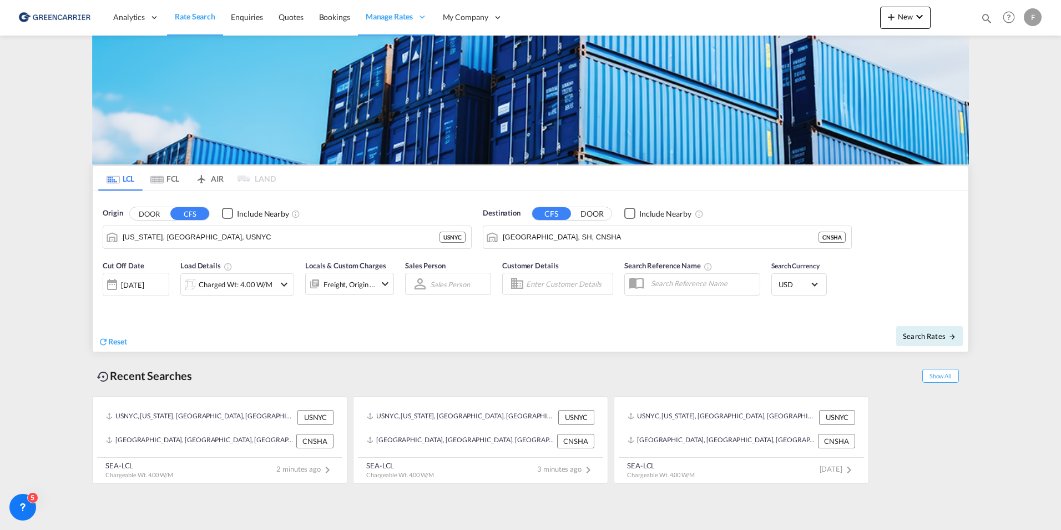
click at [619, 286] on div "Search Reference Name" at bounding box center [692, 282] width 147 height 56
click at [577, 286] on input "Enter Customer Details" at bounding box center [567, 283] width 83 height 17
type input "filip pehrsson"
click at [1038, 17] on div "F" at bounding box center [1033, 17] width 18 height 18
click at [1012, 84] on button "Logout" at bounding box center [1020, 85] width 72 height 22
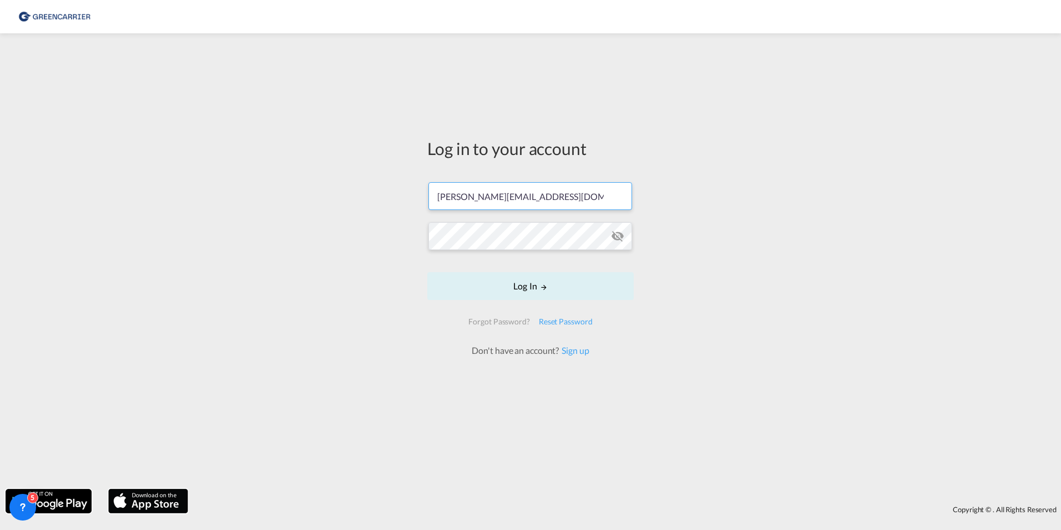
drag, startPoint x: 607, startPoint y: 195, endPoint x: 265, endPoint y: 192, distance: 341.4
click at [265, 192] on div "Log in to your account filip.pehrsson@greencarrier.com Log In Forgot Password? …" at bounding box center [530, 261] width 1061 height 444
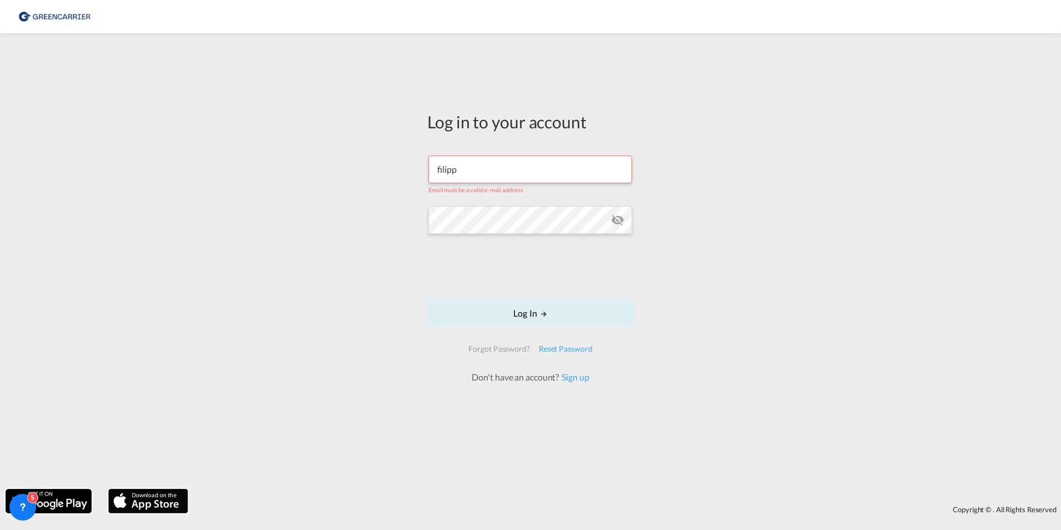
type input "[EMAIL_ADDRESS][DOMAIN_NAME]"
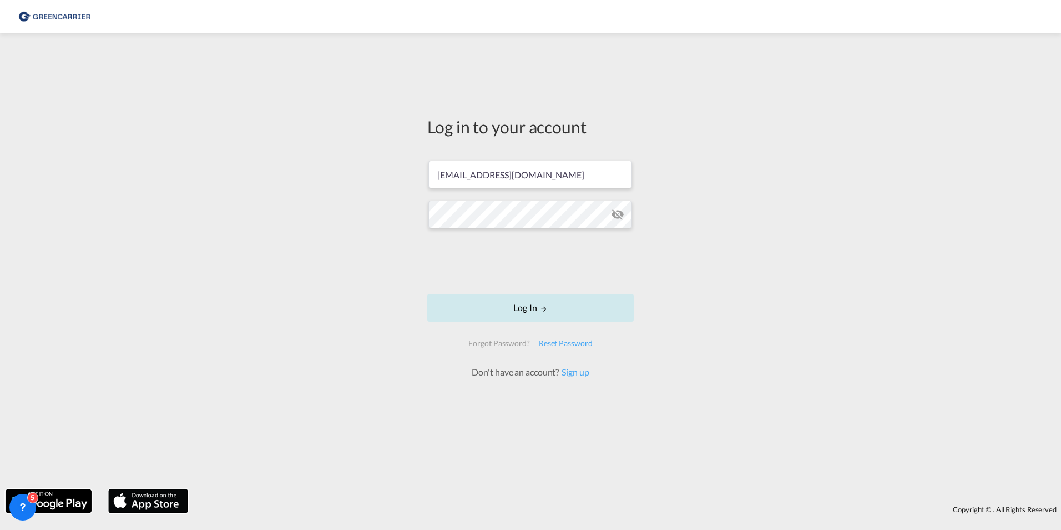
click at [482, 306] on button "Log In" at bounding box center [530, 308] width 207 height 28
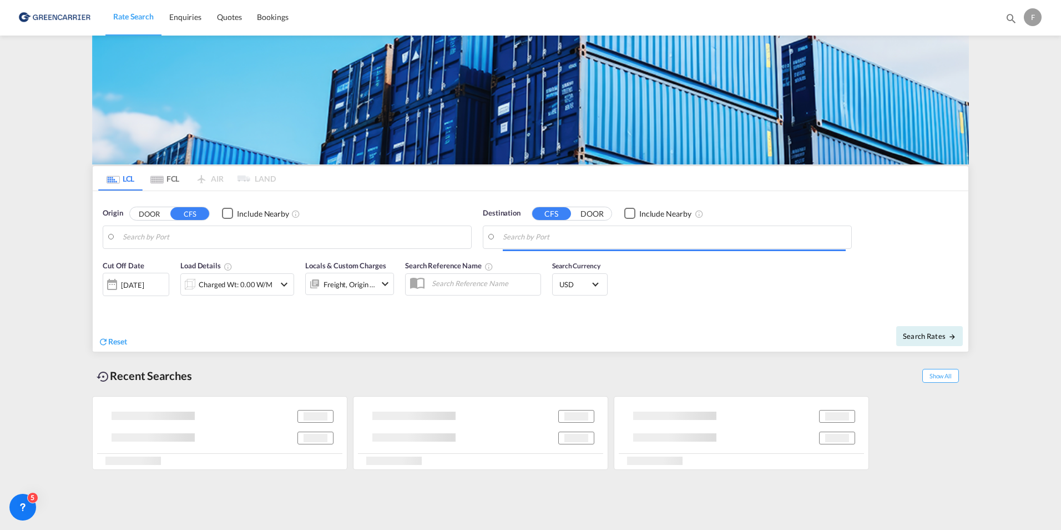
type input "Aarhus, DKAAR"
type input "Bangkok, THBKK"
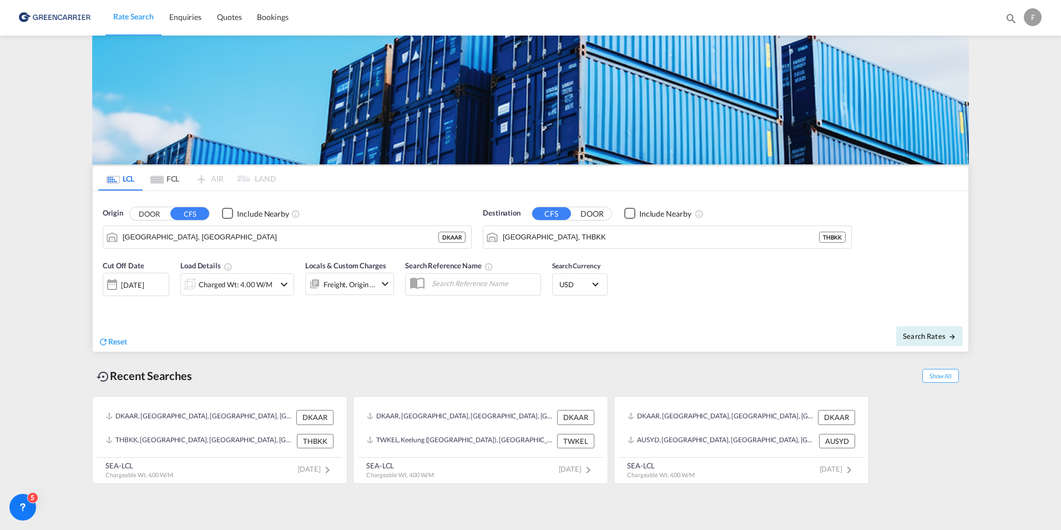
click at [1042, 11] on md-menu "F My Profile Logout" at bounding box center [1034, 13] width 21 height 26
click at [1038, 15] on div "F" at bounding box center [1033, 17] width 18 height 18
click at [1011, 83] on button "Logout" at bounding box center [1020, 85] width 72 height 22
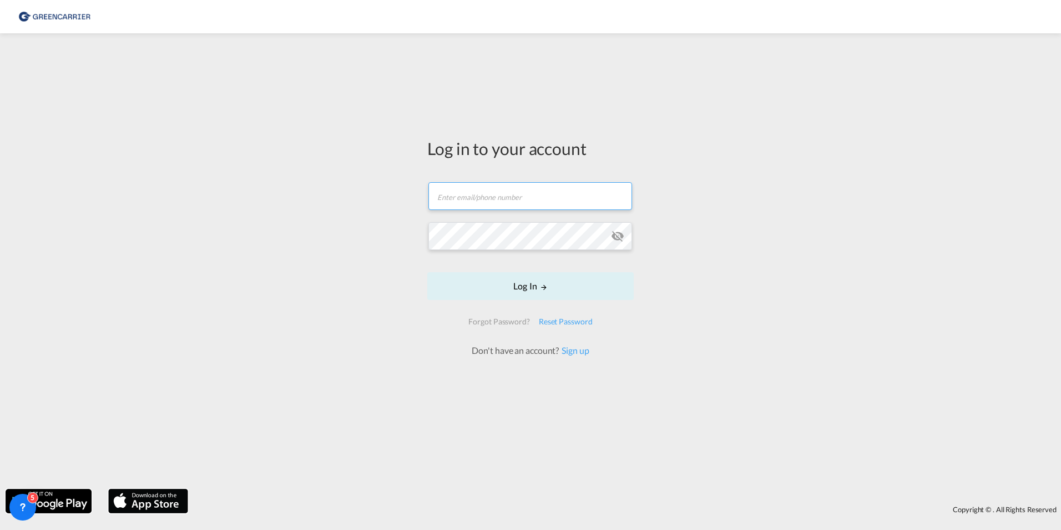
type input "[PERSON_NAME][EMAIL_ADDRESS][DOMAIN_NAME]"
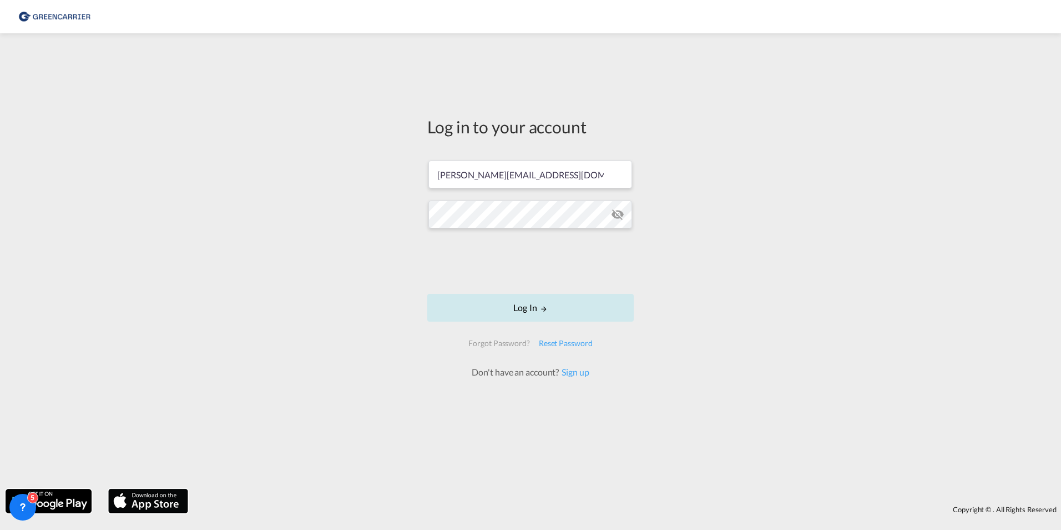
click at [450, 304] on button "Log In" at bounding box center [530, 308] width 207 height 28
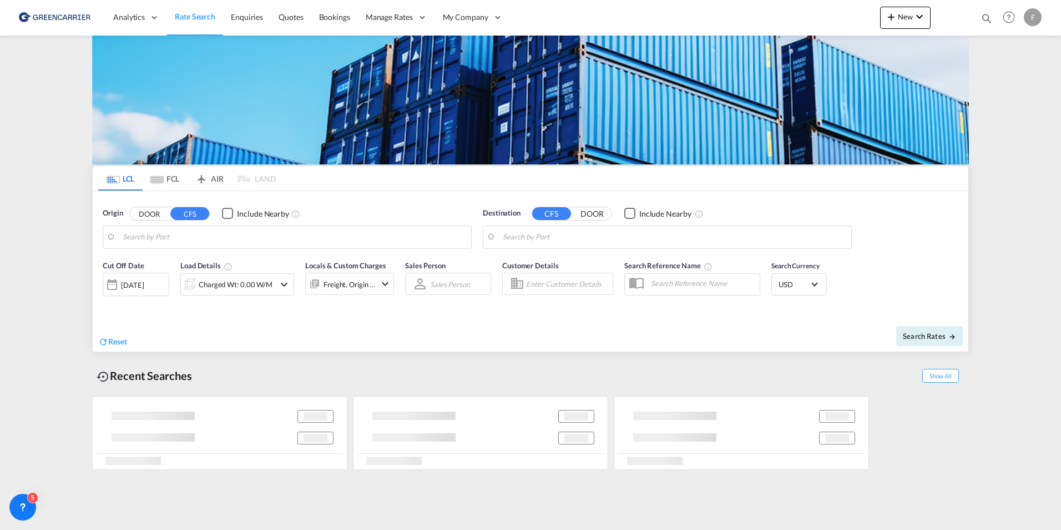
type input "New York, NY, USNYC"
type input "Shanghai, SH, CNSHA"
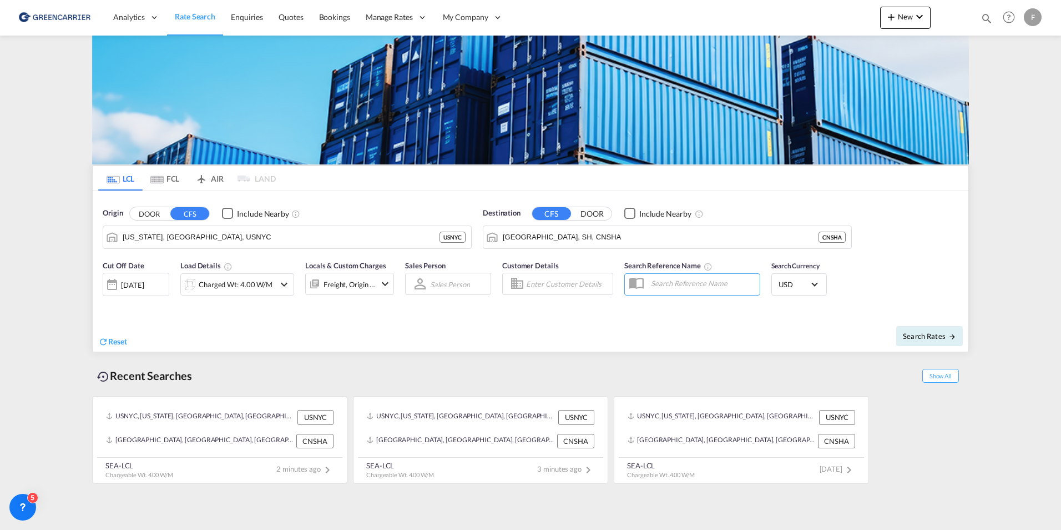
click at [678, 285] on input "text" at bounding box center [703, 283] width 114 height 17
click at [540, 323] on div "Search Rates" at bounding box center [750, 336] width 435 height 32
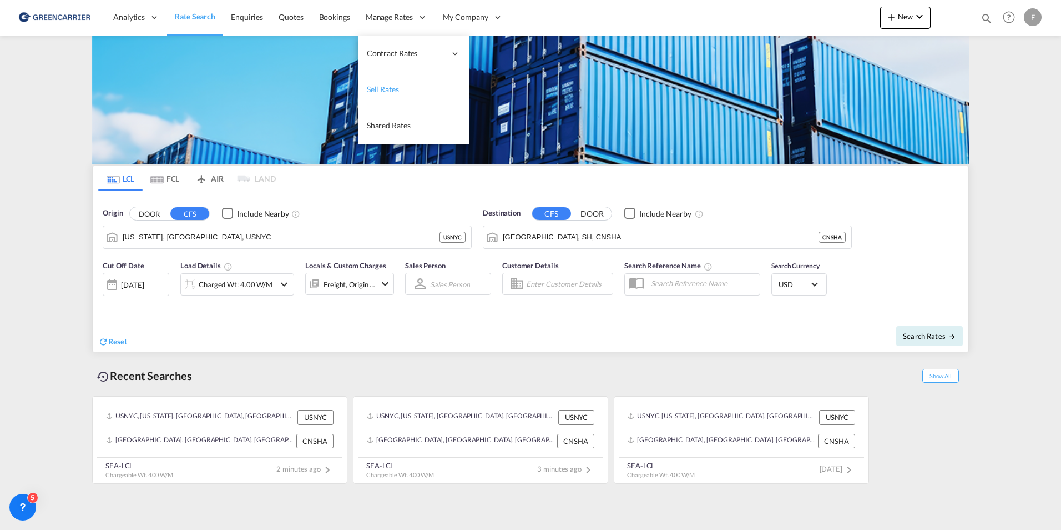
click at [380, 86] on span "Sell Rates" at bounding box center [383, 88] width 32 height 9
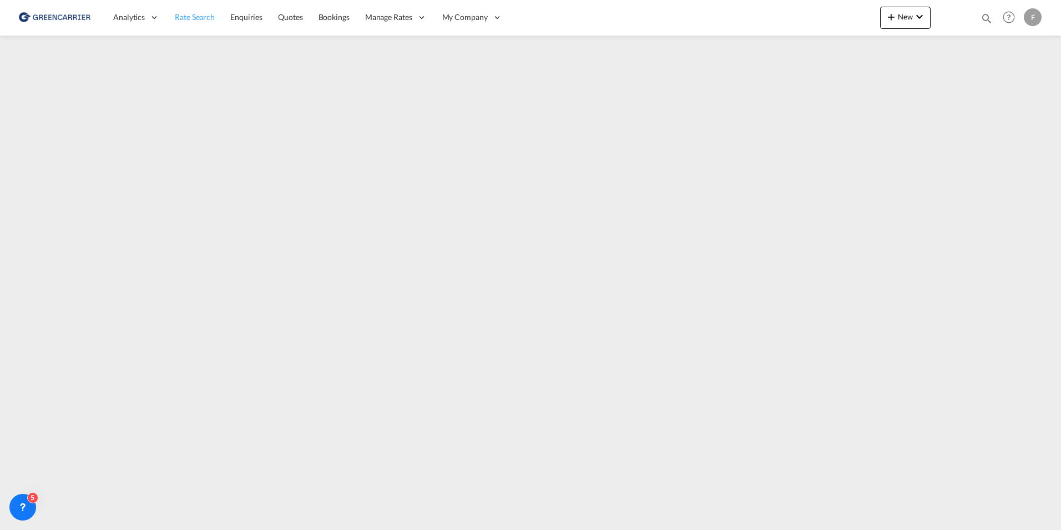
drag, startPoint x: 194, startPoint y: 16, endPoint x: 202, endPoint y: 26, distance: 12.3
click at [194, 16] on span "Rate Search" at bounding box center [195, 16] width 40 height 9
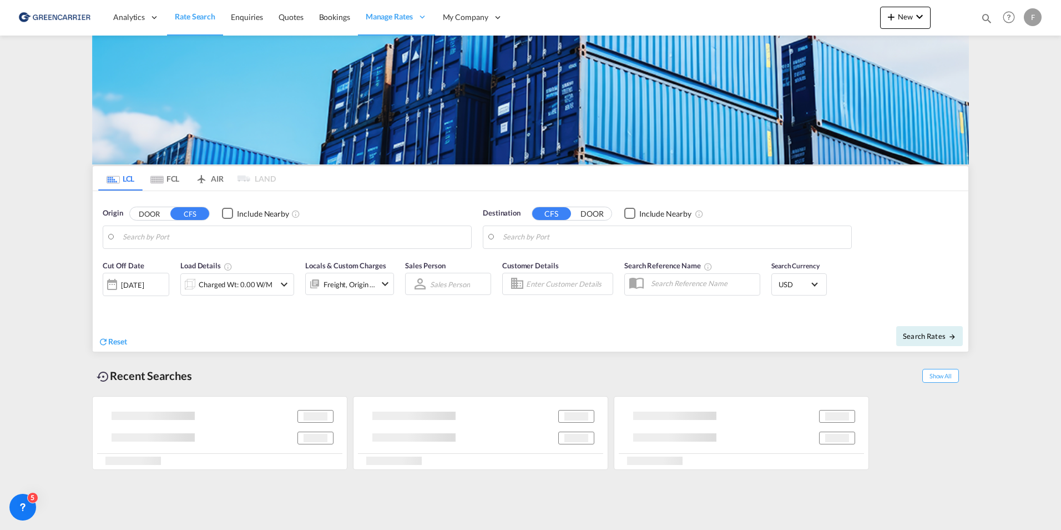
type input "New York, NY, USNYC"
type input "Shanghai, SH, CNSHA"
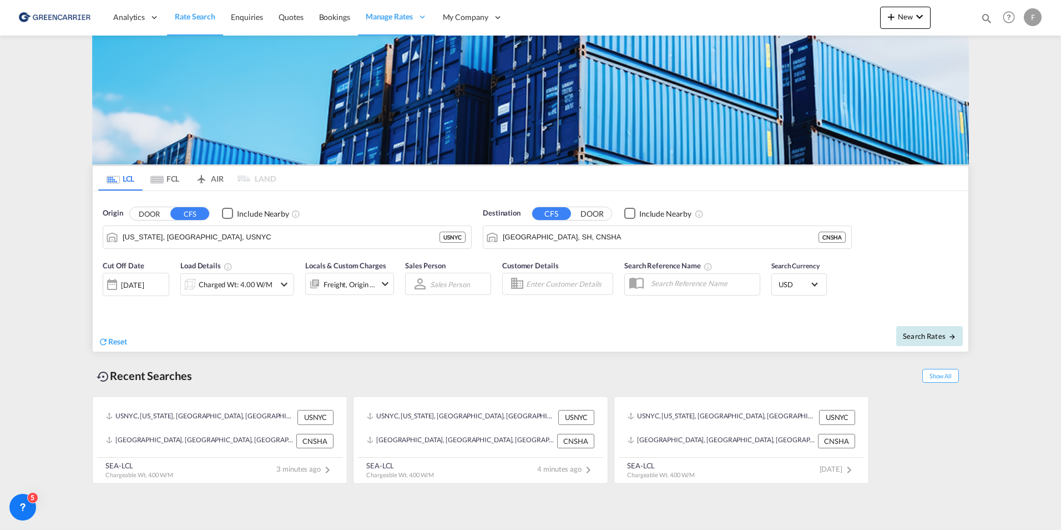
click at [956, 343] on button "Search Rates" at bounding box center [930, 336] width 67 height 20
type input "USNYC to CNSHA / 17 Sep 2025"
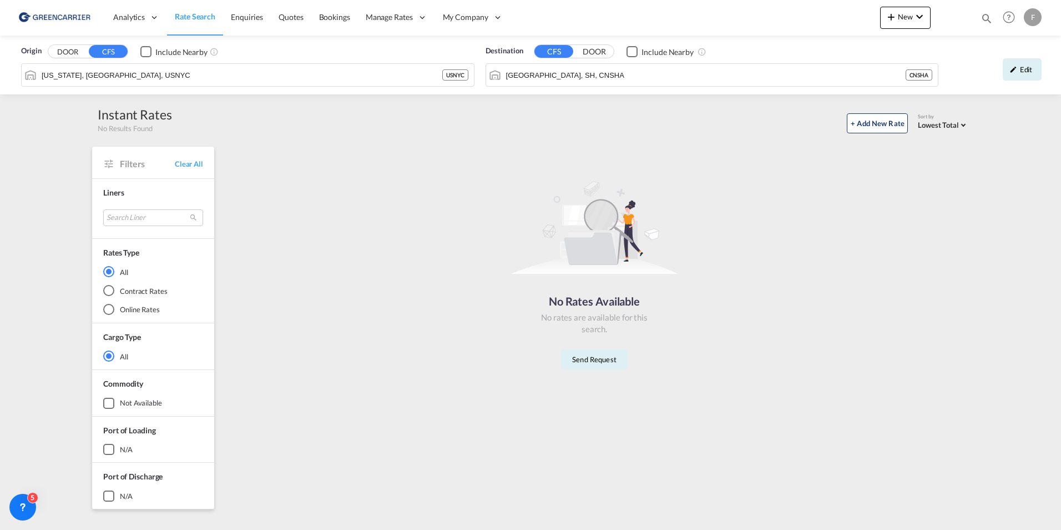
click at [192, 21] on span "Rate Search" at bounding box center [195, 16] width 41 height 9
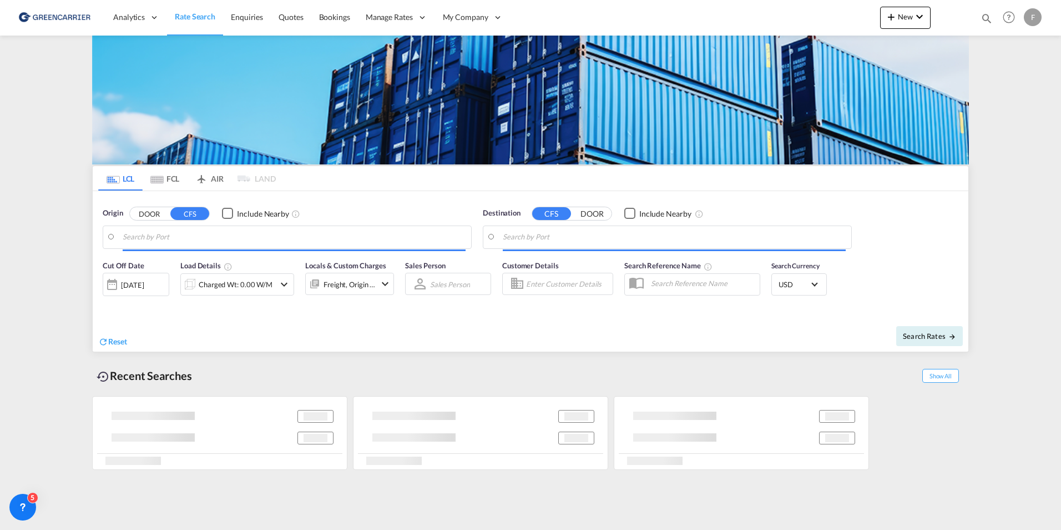
type input "New York, NY, USNYC"
type input "Shanghai, SH, CNSHA"
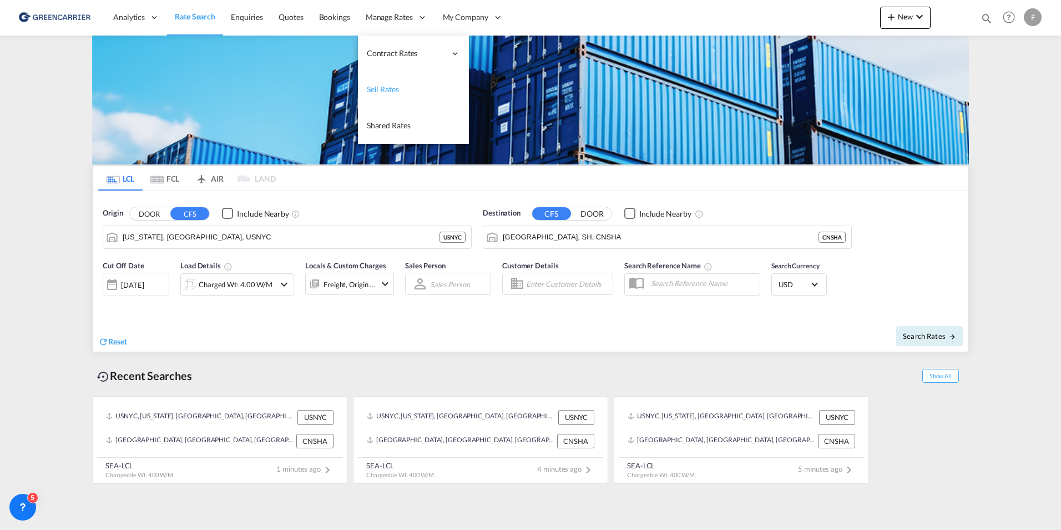
click at [391, 87] on span "Sell Rates" at bounding box center [383, 88] width 32 height 9
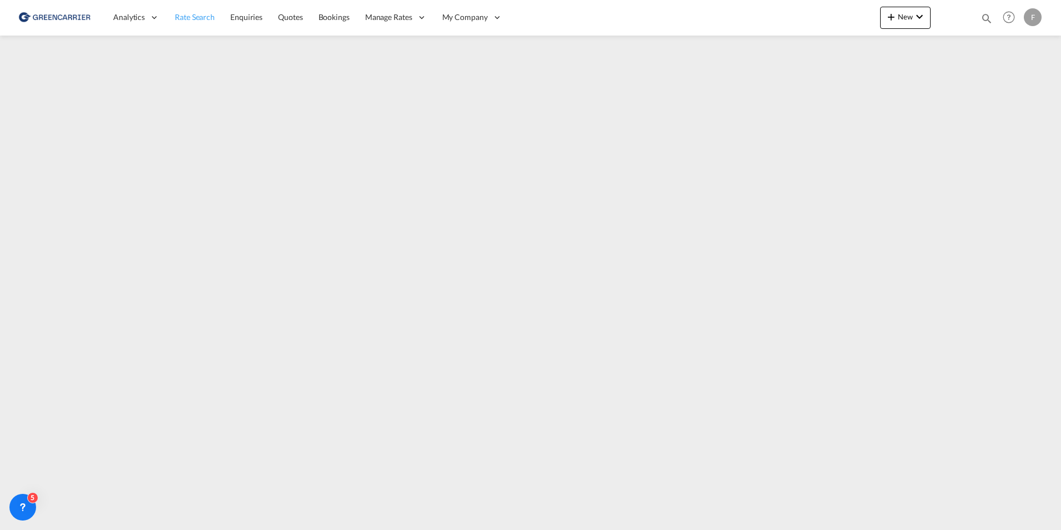
click at [200, 19] on span "Rate Search" at bounding box center [195, 16] width 40 height 9
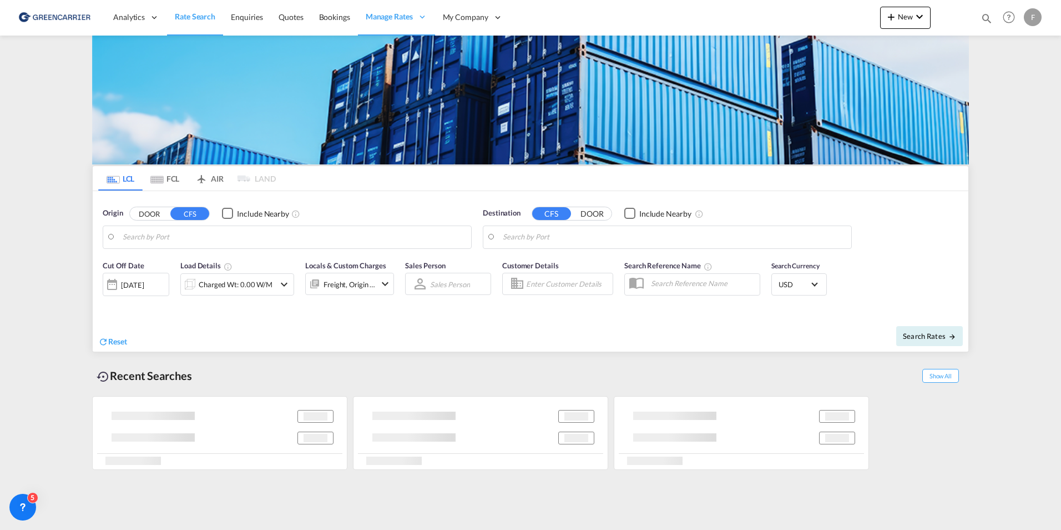
type input "New York, NY, USNYC"
type input "Shanghai, SH, CNSHA"
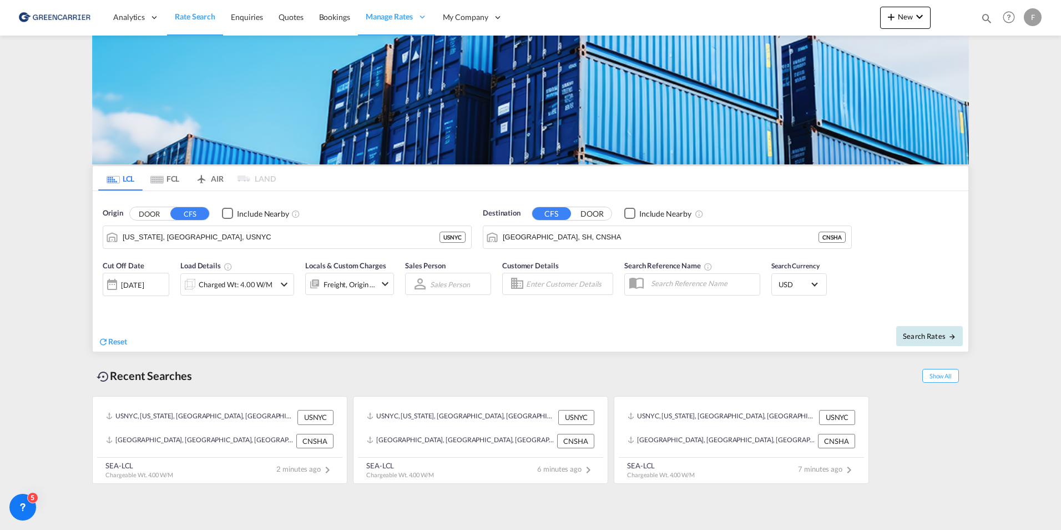
click at [912, 328] on button "Search Rates" at bounding box center [930, 336] width 67 height 20
type input "USNYC to CNSHA / 17 Sep 2025"
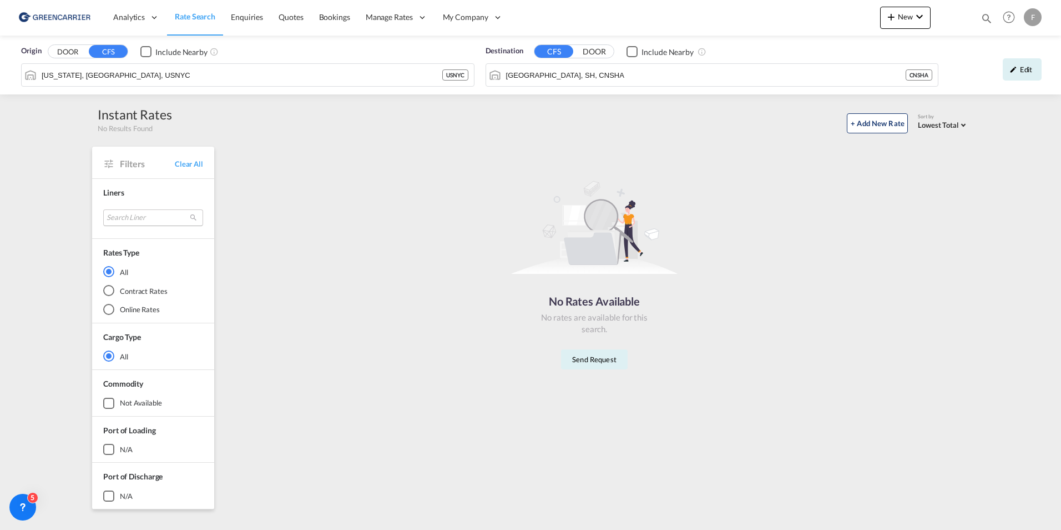
click at [178, 215] on md-select "Search Liner greencarrier consolidators Done" at bounding box center [153, 217] width 100 height 17
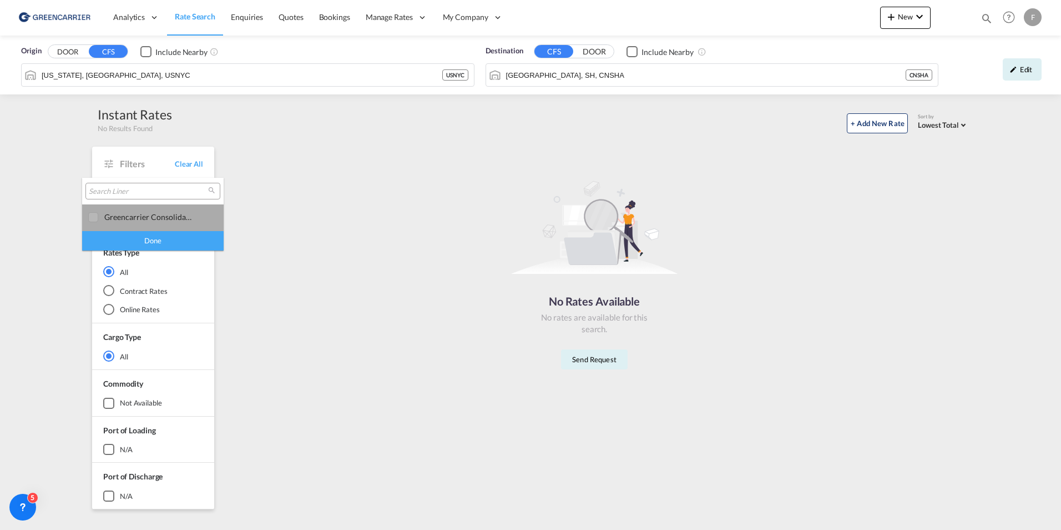
click at [143, 217] on div "greencarrier consolidators" at bounding box center [147, 216] width 87 height 9
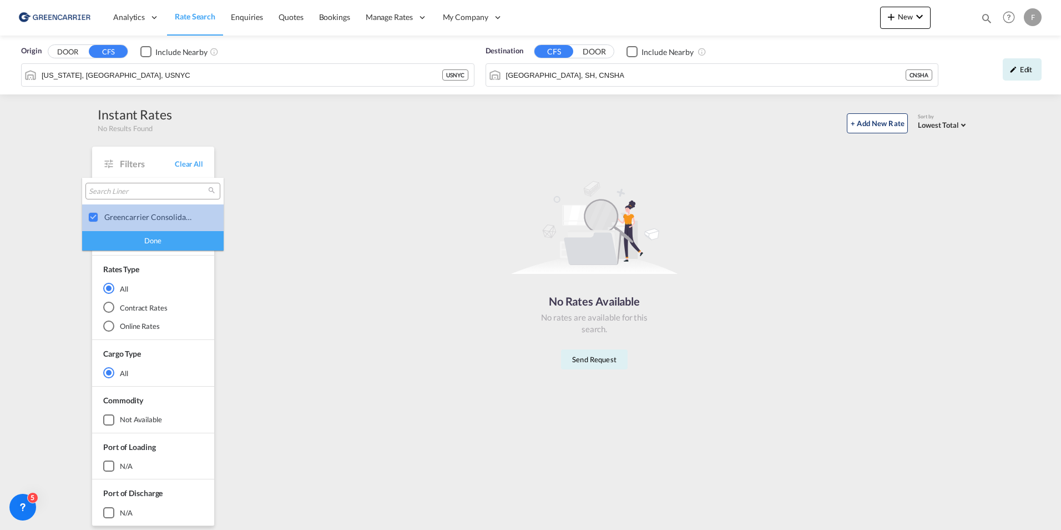
click at [143, 217] on div "greencarrier consolidators" at bounding box center [147, 216] width 87 height 9
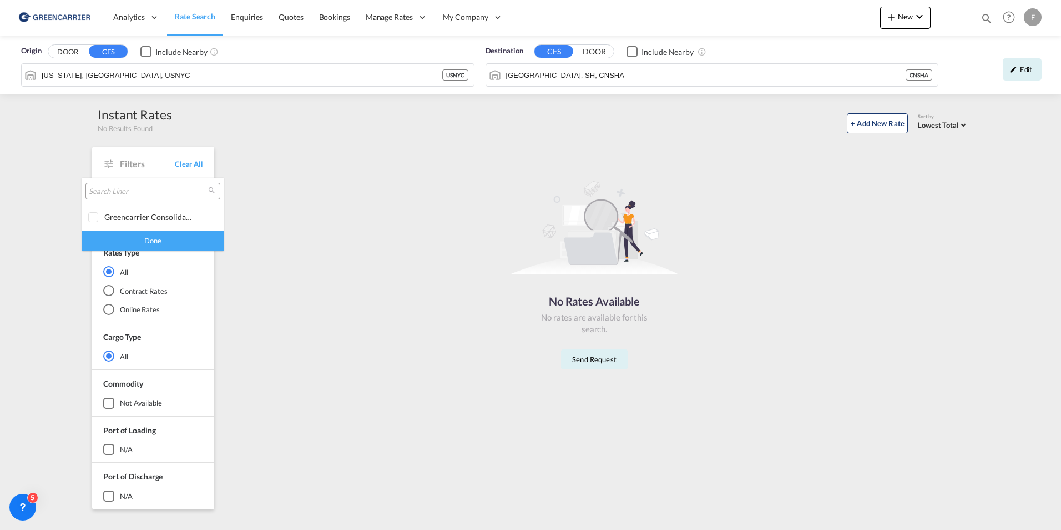
drag, startPoint x: 607, startPoint y: 202, endPoint x: 730, endPoint y: 159, distance: 130.6
click at [610, 202] on md-backdrop at bounding box center [530, 265] width 1061 height 530
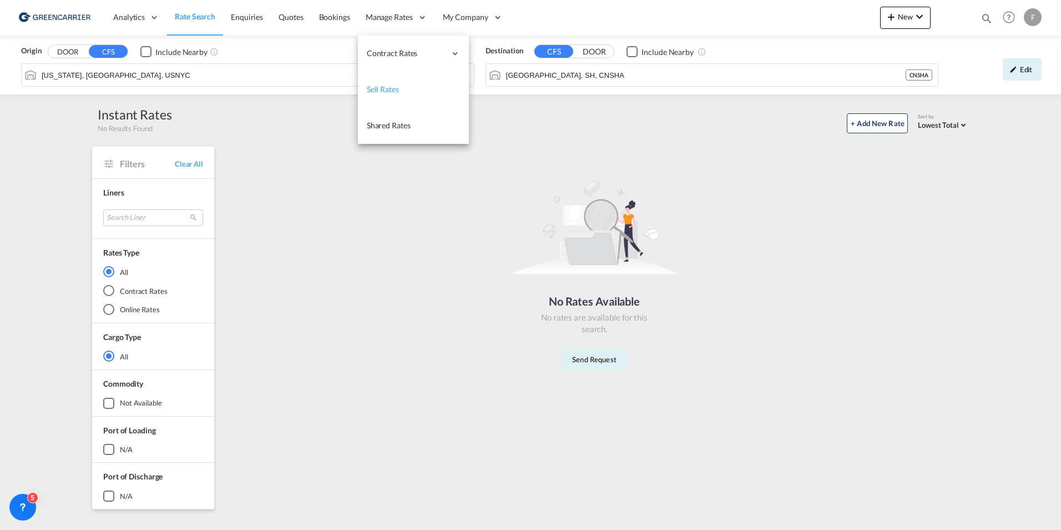
click at [386, 82] on link "Sell Rates" at bounding box center [413, 90] width 111 height 36
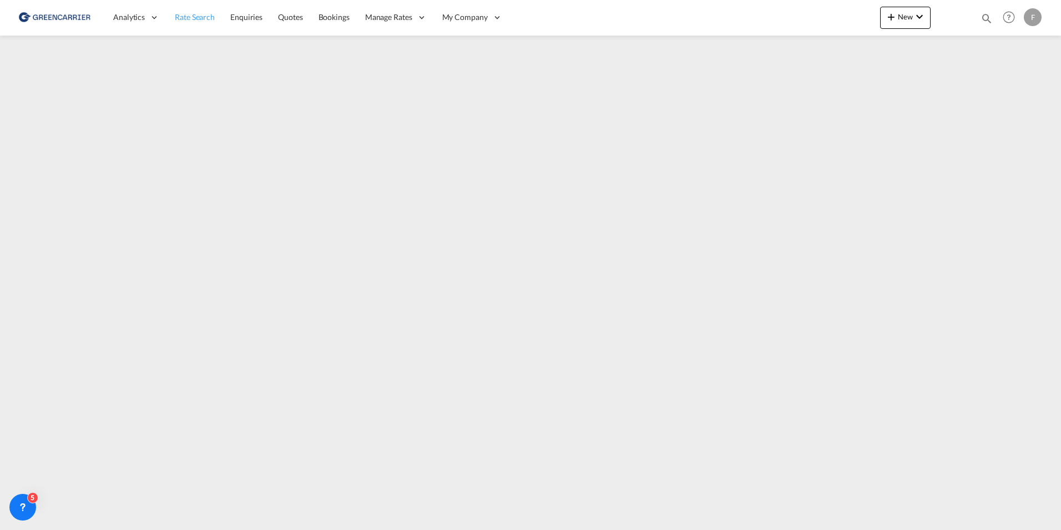
drag, startPoint x: 204, startPoint y: 14, endPoint x: 203, endPoint y: 20, distance: 6.1
click at [204, 14] on span "Rate Search" at bounding box center [195, 16] width 40 height 9
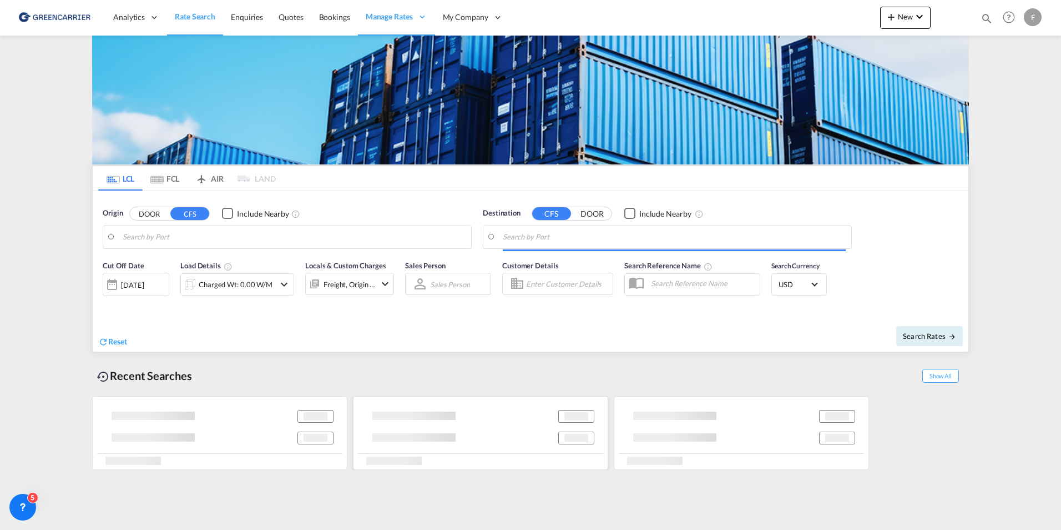
type input "New York, NY, USNYC"
type input "Shanghai, SH, CNSHA"
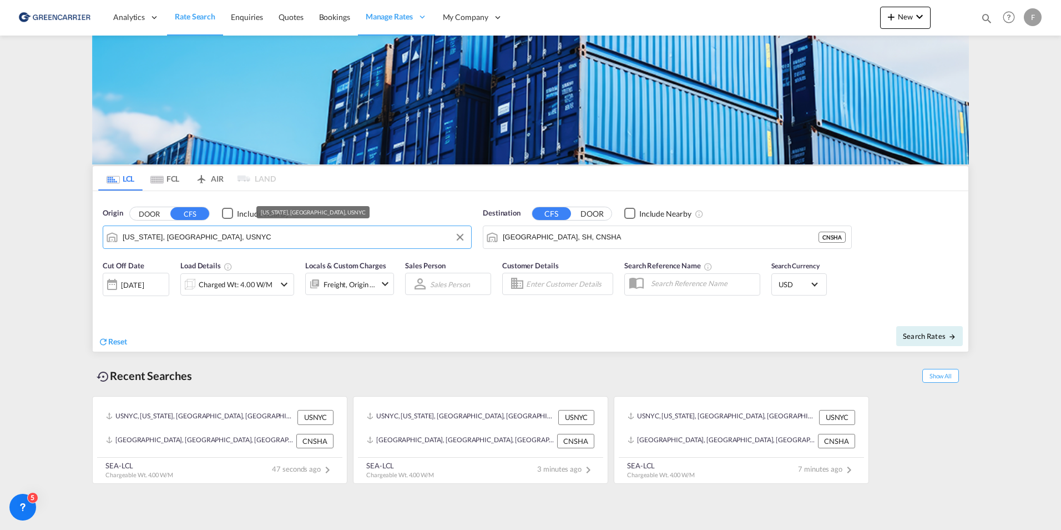
click at [216, 241] on input "New York, NY, USNYC" at bounding box center [294, 237] width 343 height 17
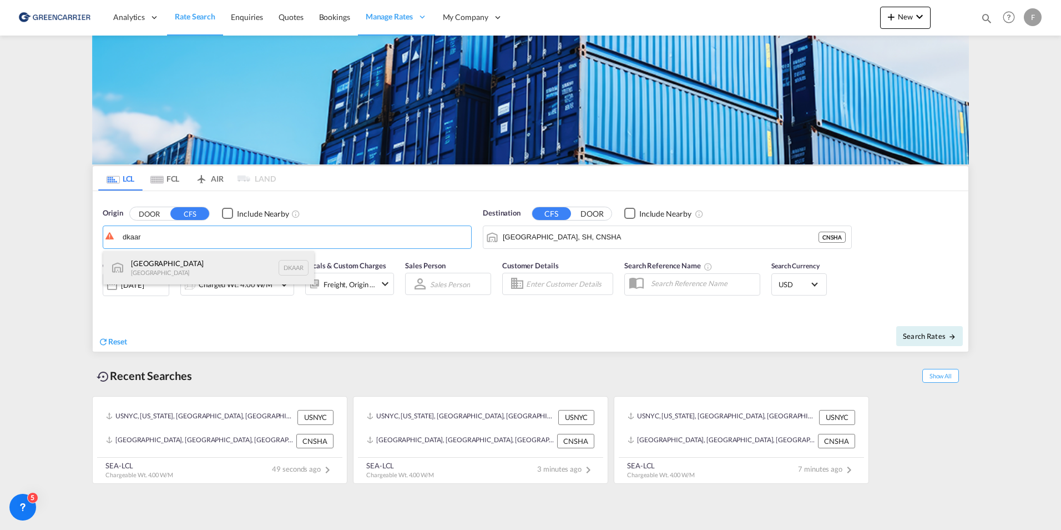
click at [181, 270] on div "Aarhus Denmark DKAAR" at bounding box center [208, 267] width 211 height 33
type input "Aarhus, DKAAR"
click at [937, 342] on button "Search Rates" at bounding box center [930, 336] width 67 height 20
type input "DKAAR to CNSHA / 17 Sep 2025"
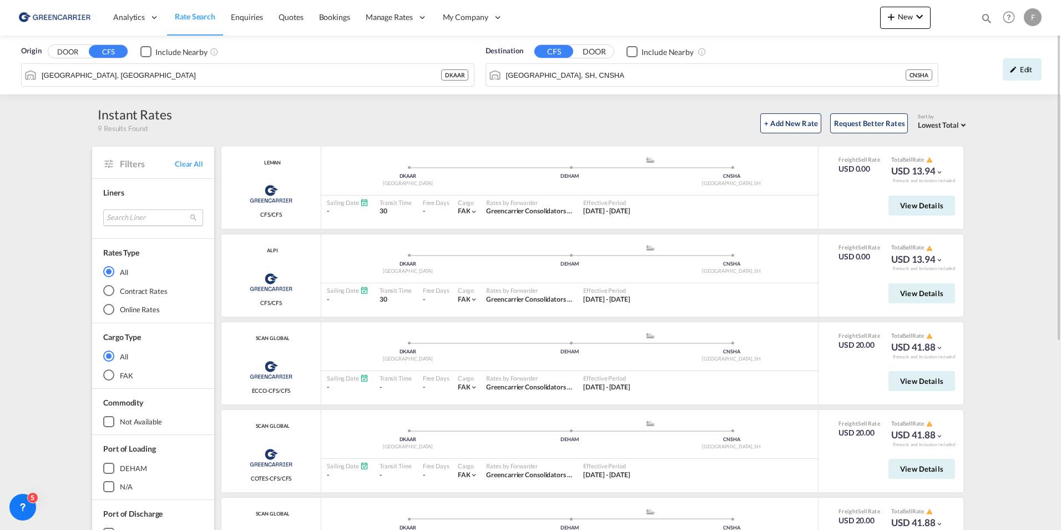
click at [173, 217] on md-select "Search Liner greencarrier consolidators Done" at bounding box center [153, 217] width 100 height 17
click at [516, 114] on md-backdrop at bounding box center [530, 265] width 1061 height 530
drag, startPoint x: 731, startPoint y: 108, endPoint x: 758, endPoint y: 104, distance: 26.9
click at [734, 108] on div "Instant Rates 9 Results Found + Add New Rate Request Better Rates Sort by Lowes…" at bounding box center [530, 119] width 877 height 28
click at [1034, 65] on div "Edit" at bounding box center [1022, 69] width 39 height 22
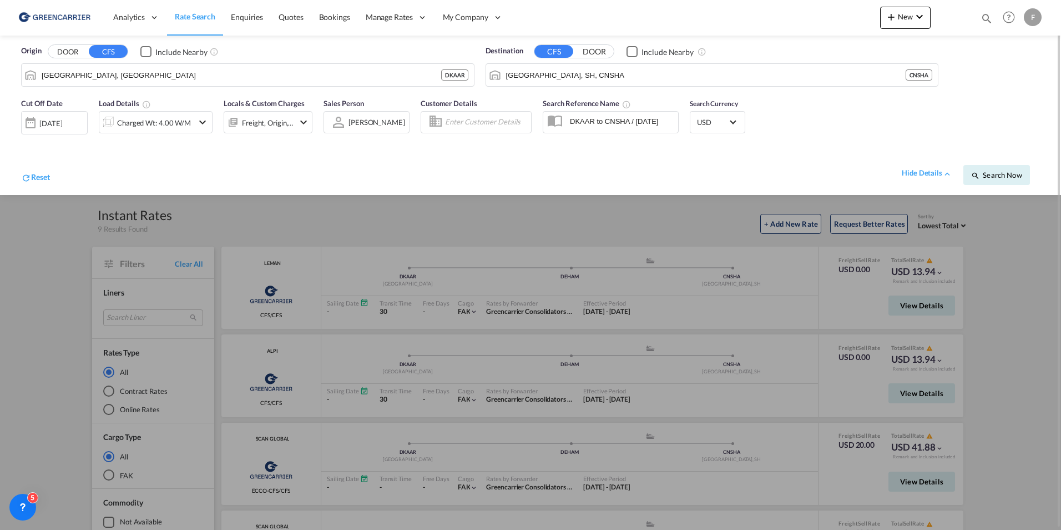
click at [479, 117] on input "Enter Customer Details" at bounding box center [486, 122] width 83 height 17
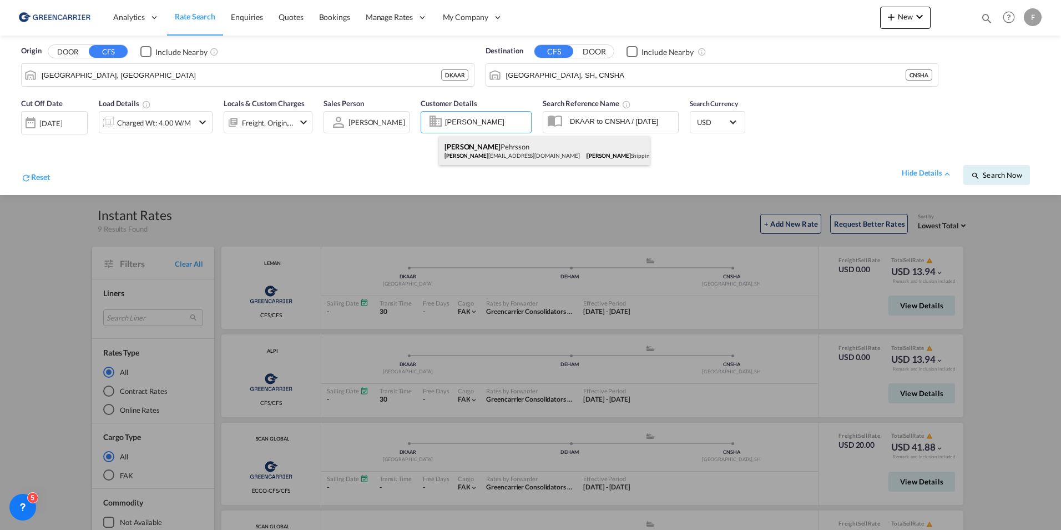
click at [494, 162] on div "Filip Pehrsson filip pehrsson1@gmail.com | Filip Shipping AB" at bounding box center [544, 150] width 211 height 29
type input "Filip Shipping AB, Filip Pehrsson, filippehrsson1@gmail.com"
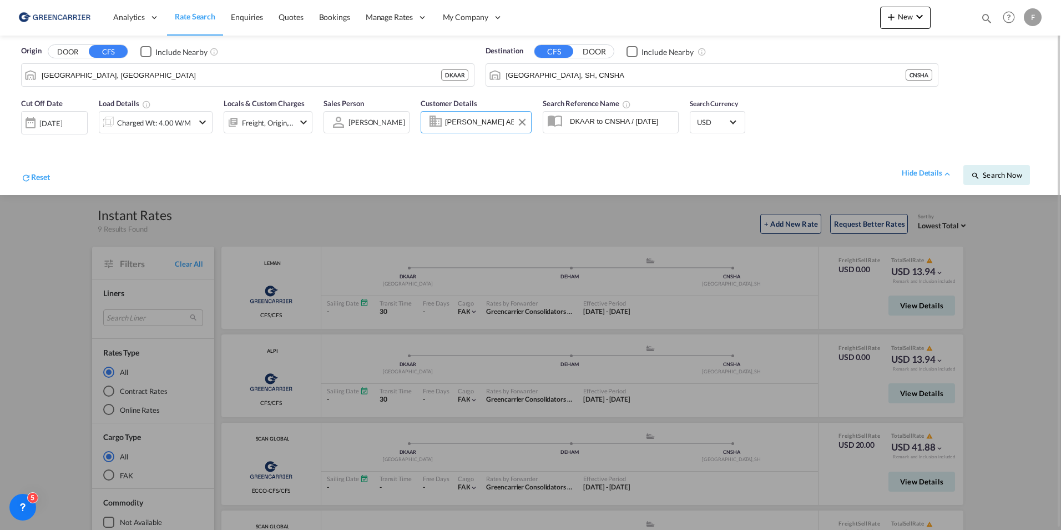
click at [499, 120] on input "Filip Shipping AB, Filip Pehrsson, filippehrsson1@gmail.com" at bounding box center [486, 122] width 83 height 17
click at [483, 165] on div "hide details Search Now" at bounding box center [545, 169] width 990 height 31
click at [988, 176] on span "Search Now" at bounding box center [997, 174] width 51 height 9
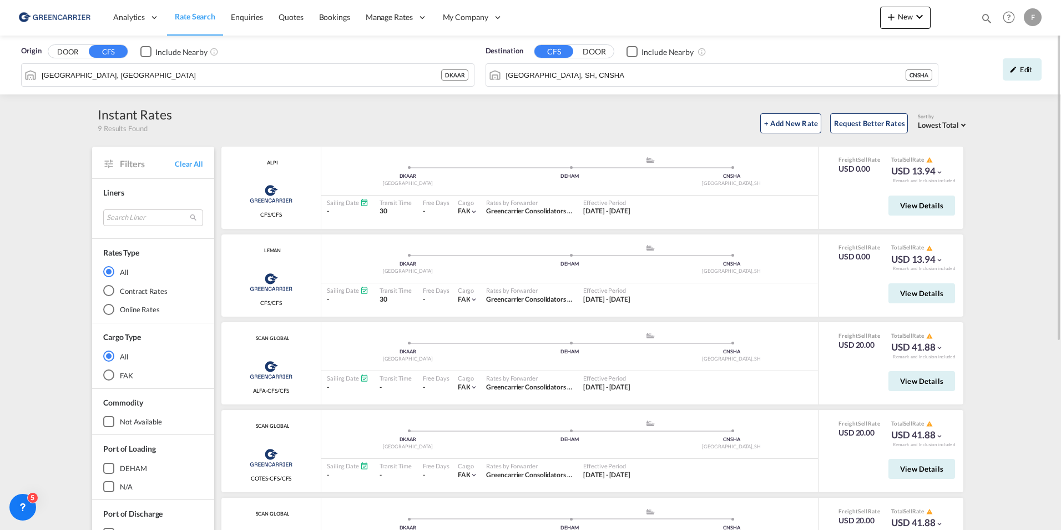
click at [52, 114] on div "Origin DOOR CFS Include Nearby Aarhus, DKAAR DKAAR Destination CFS DOOR Include…" at bounding box center [530, 429] width 1061 height 787
click at [193, 18] on span "Rate Search" at bounding box center [195, 16] width 41 height 9
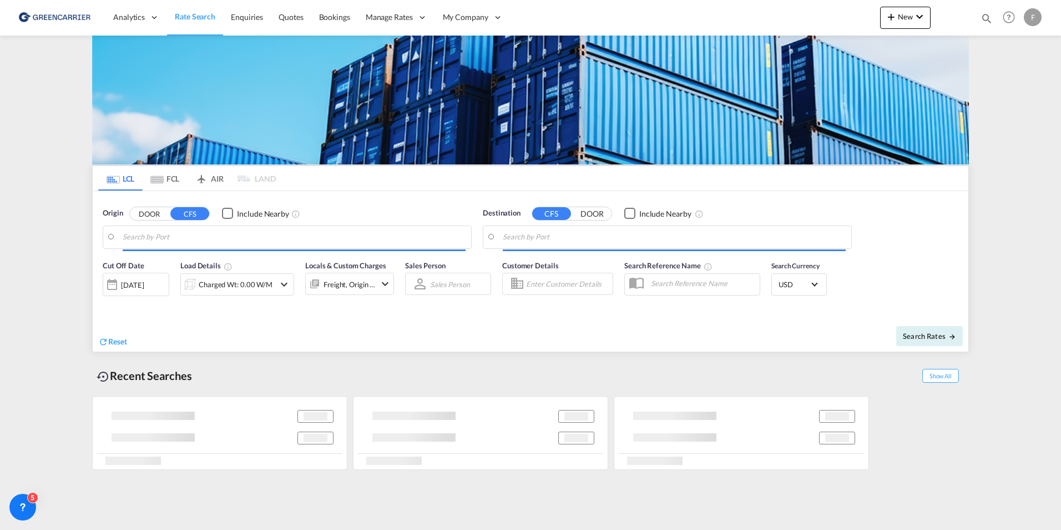
type input "Aarhus, DKAAR"
type input "Shanghai, SH, CNSHA"
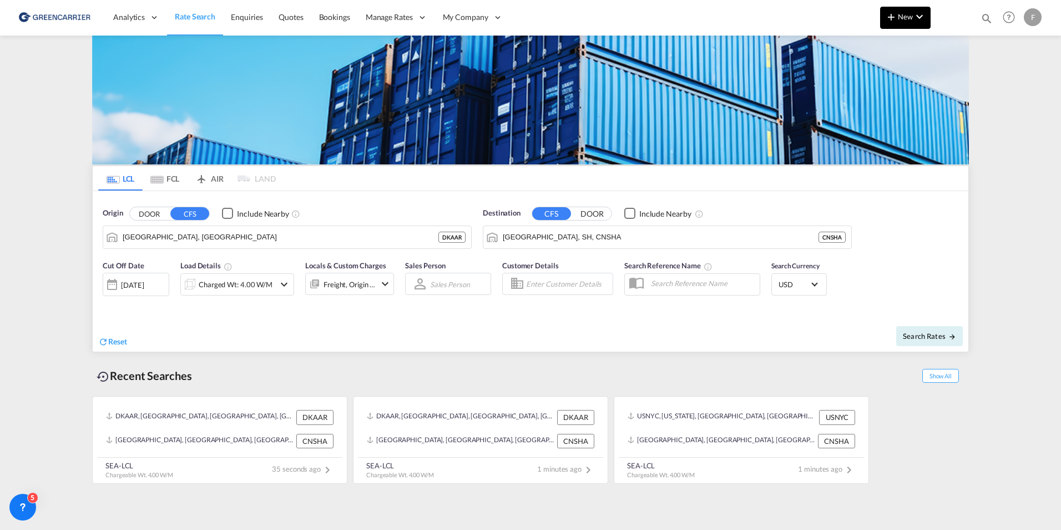
click at [916, 17] on md-icon "icon-chevron-down" at bounding box center [919, 16] width 13 height 13
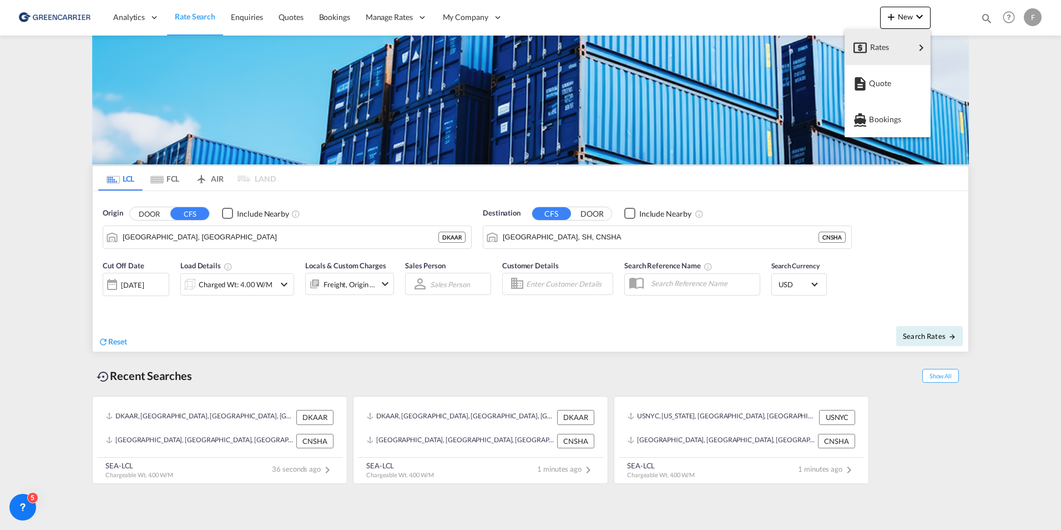
click at [718, 18] on md-backdrop at bounding box center [530, 265] width 1061 height 530
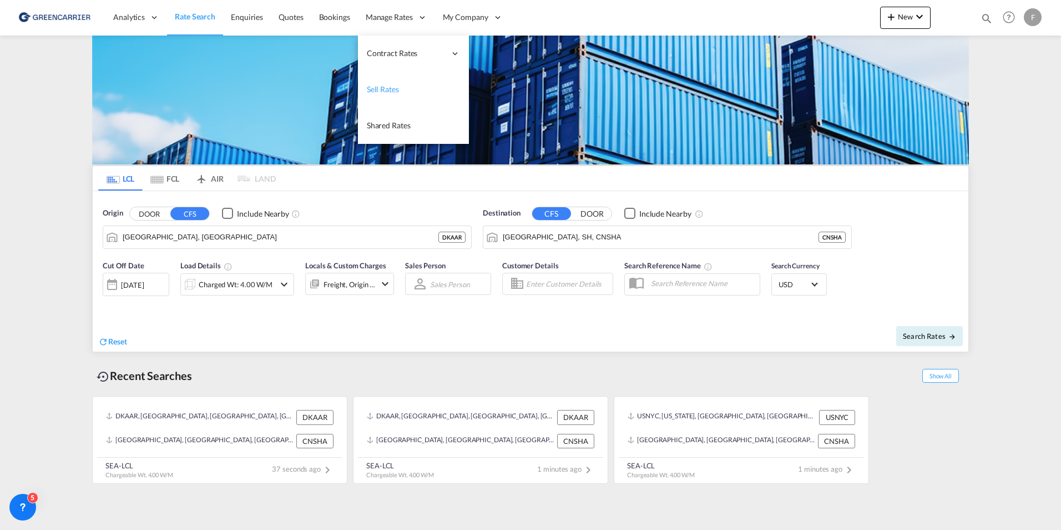
click at [381, 95] on link "Sell Rates" at bounding box center [413, 90] width 111 height 36
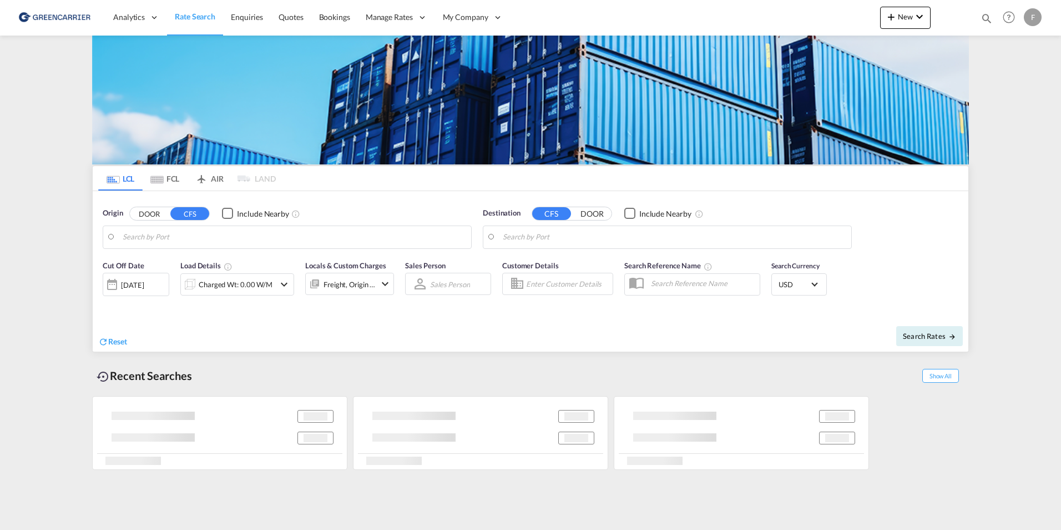
type input "Aarhus, DKAAR"
type input "Shanghai, SH, CNSHA"
type input "[GEOGRAPHIC_DATA] ([GEOGRAPHIC_DATA]), [GEOGRAPHIC_DATA]"
type input "[GEOGRAPHIC_DATA], SGSIN"
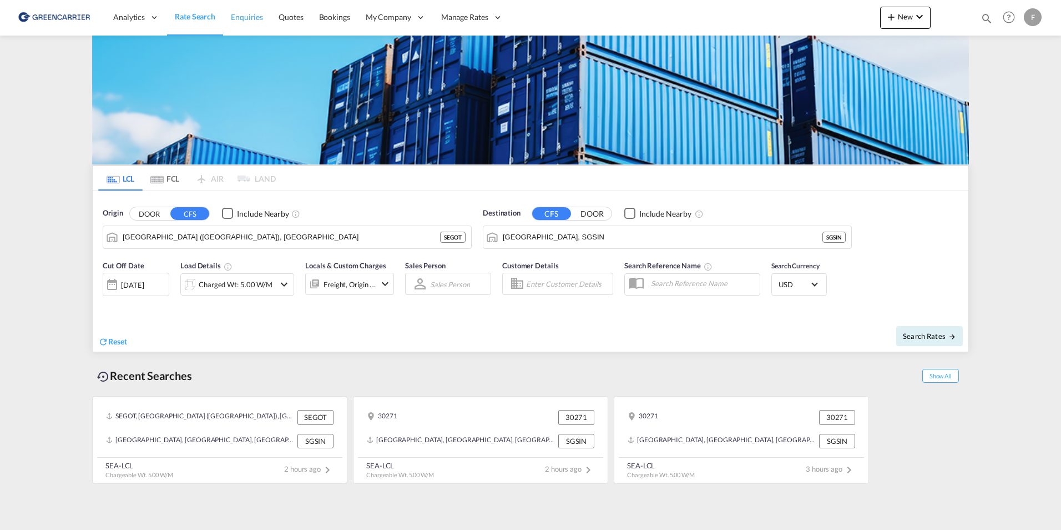
click at [256, 16] on span "Enquiries" at bounding box center [247, 16] width 32 height 9
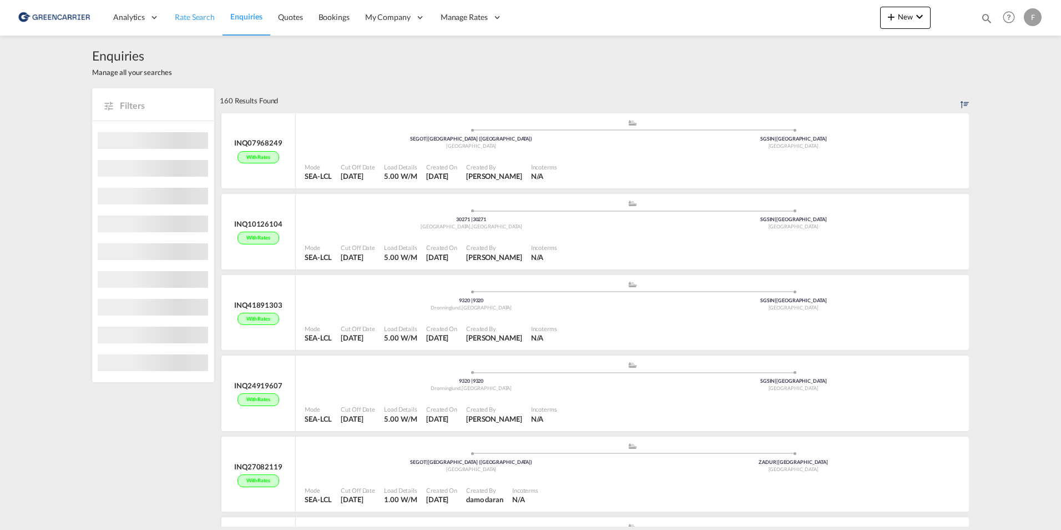
click at [183, 22] on span "Rate Search" at bounding box center [195, 17] width 40 height 11
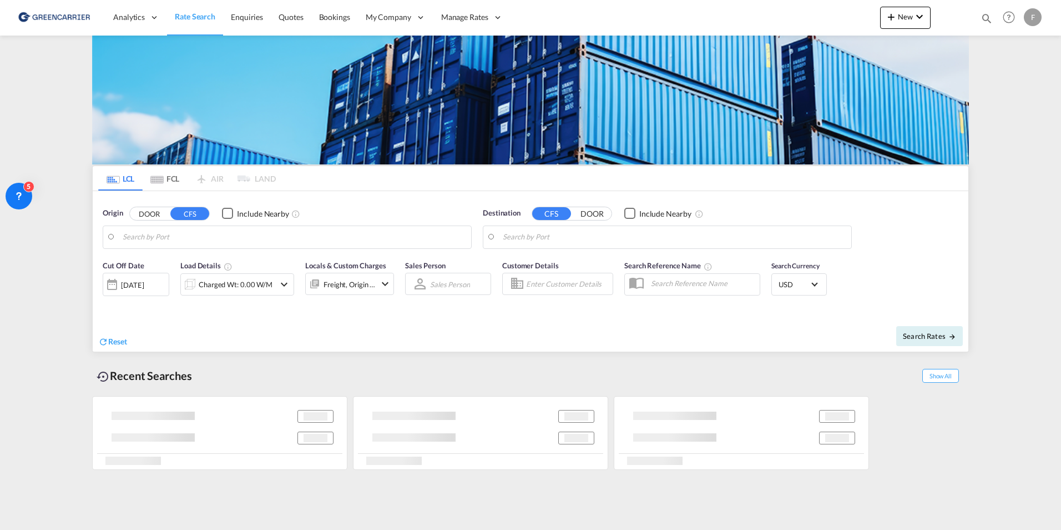
type input "[GEOGRAPHIC_DATA] ([GEOGRAPHIC_DATA]), [GEOGRAPHIC_DATA]"
type input "[GEOGRAPHIC_DATA], SGSIN"
